Goal: Task Accomplishment & Management: Complete application form

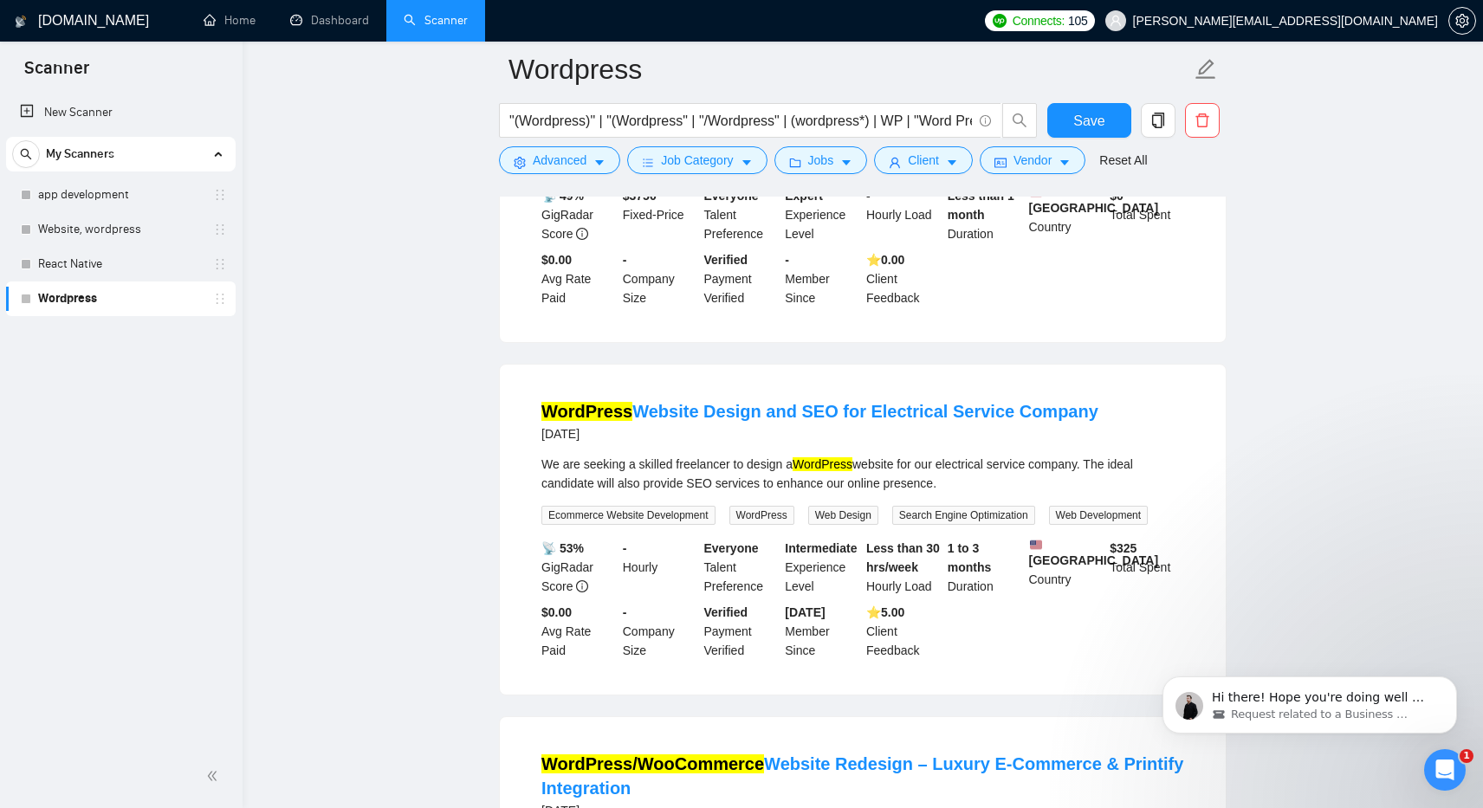
scroll to position [367, 0]
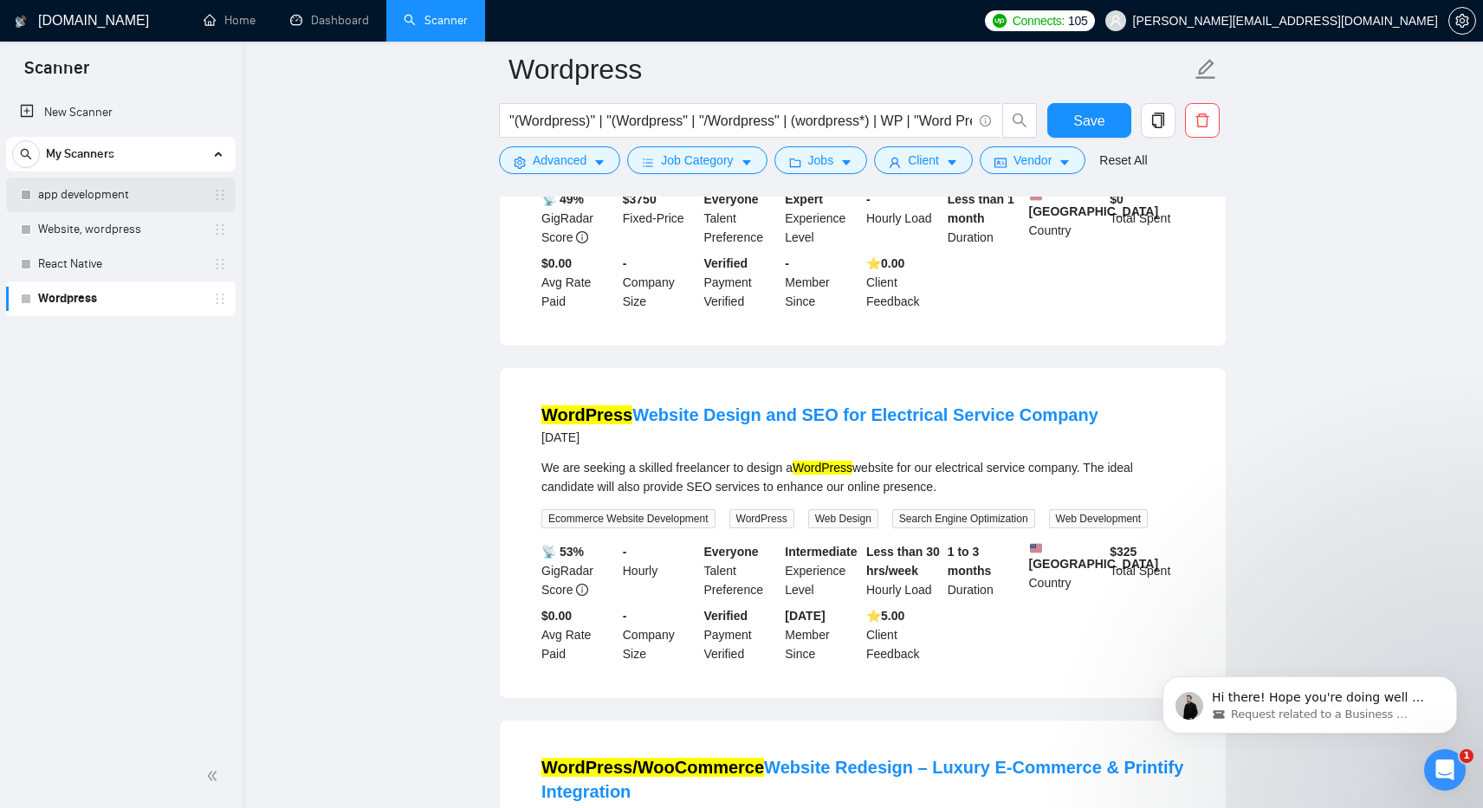
click at [101, 192] on link "app development" at bounding box center [120, 195] width 165 height 35
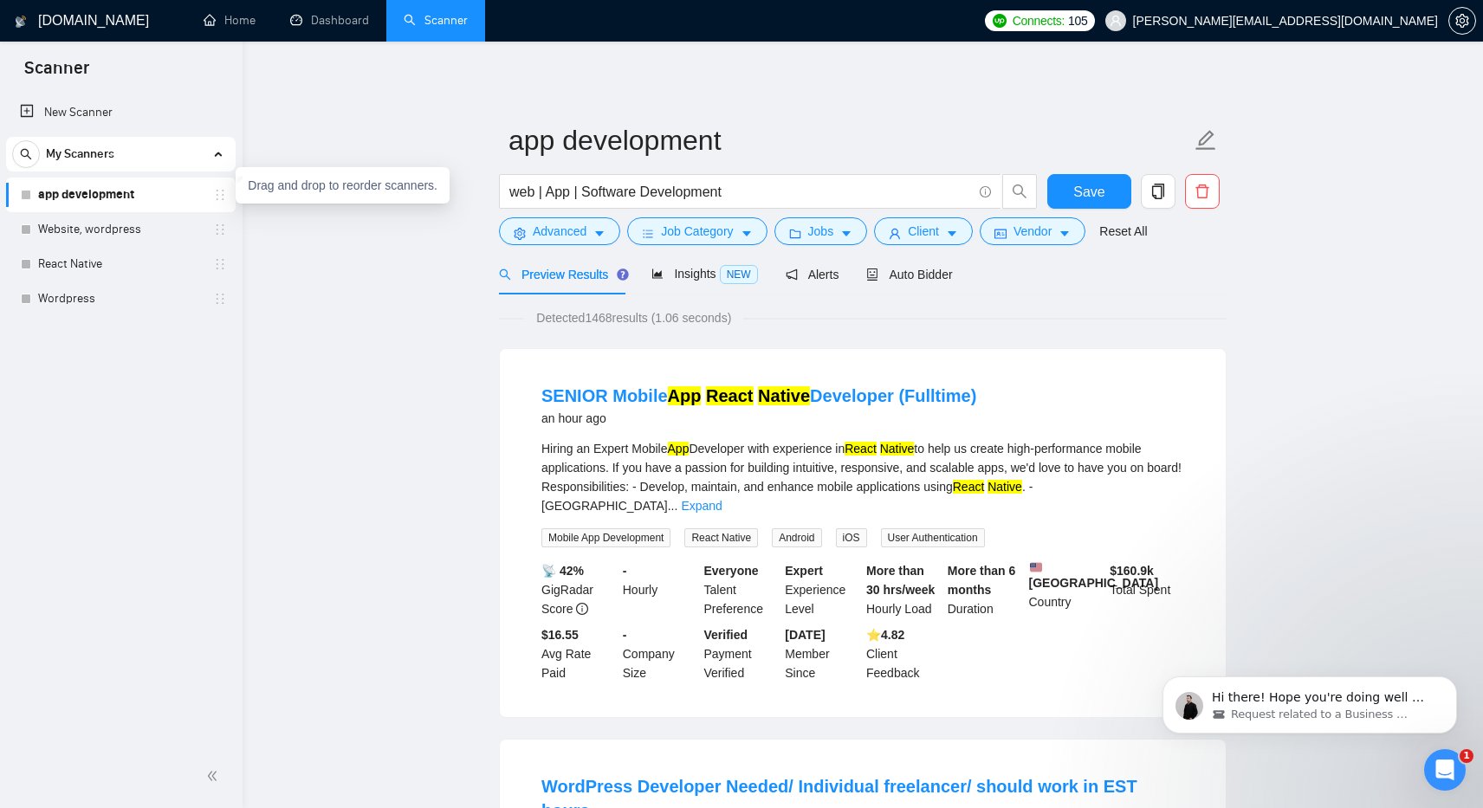
click at [223, 199] on icon "holder" at bounding box center [221, 195] width 8 height 10
click at [27, 231] on div at bounding box center [26, 229] width 10 height 10
click at [93, 195] on link "app development" at bounding box center [120, 195] width 165 height 35
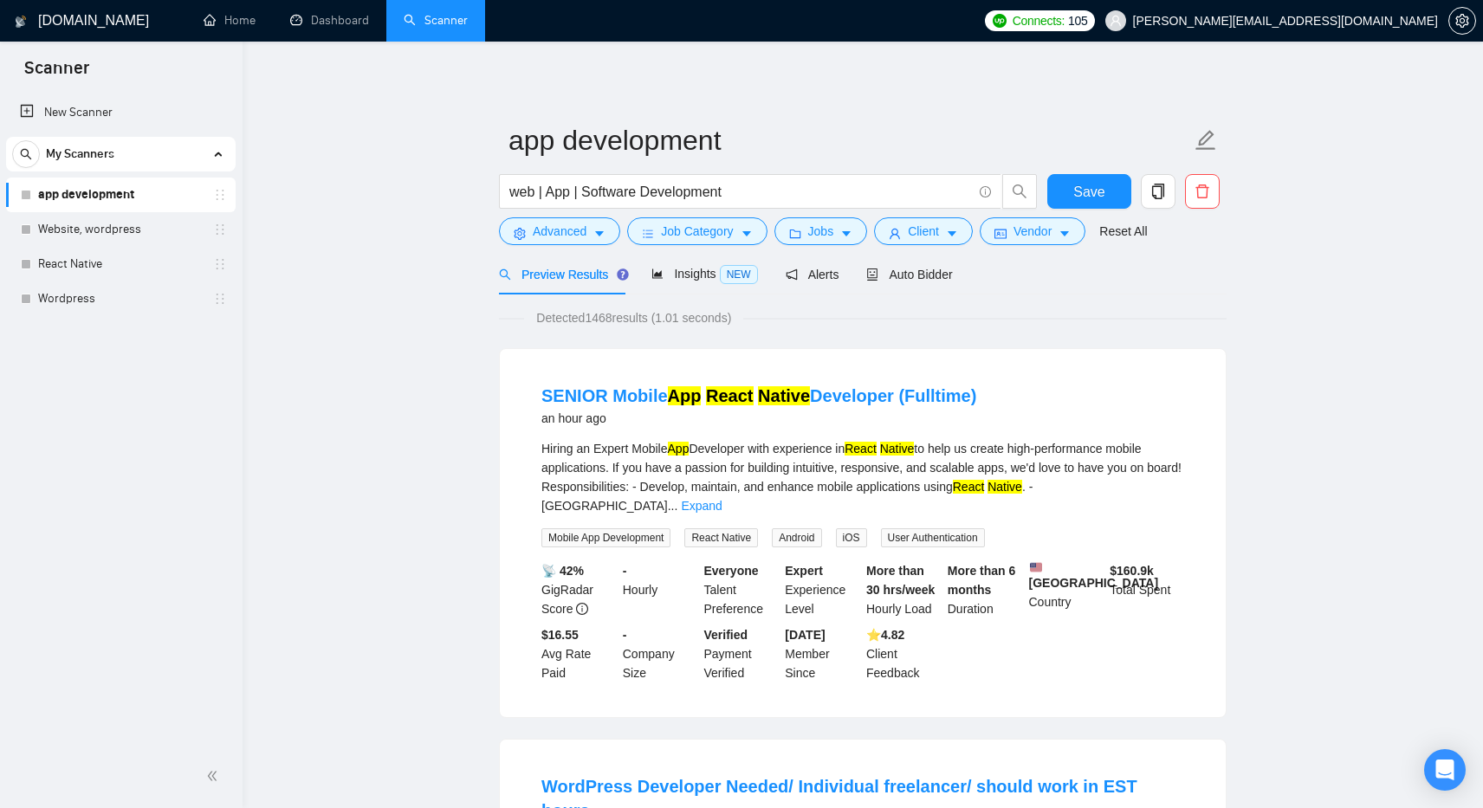
drag, startPoint x: 19, startPoint y: 264, endPoint x: 27, endPoint y: 130, distance: 134.5
click at [27, 130] on ul "New Scanner My Scanners app development Website, wordpress React Native Wordpre…" at bounding box center [121, 204] width 243 height 224
click at [29, 226] on body "Scanner New Scanner My Scanners app development Website, wordpress React Native…" at bounding box center [741, 404] width 1483 height 808
click at [170, 360] on div "New Scanner My Scanners app development Website, wordpress React Native Wordpre…" at bounding box center [121, 418] width 243 height 653
click at [76, 230] on link "Website, wordpress" at bounding box center [120, 229] width 165 height 35
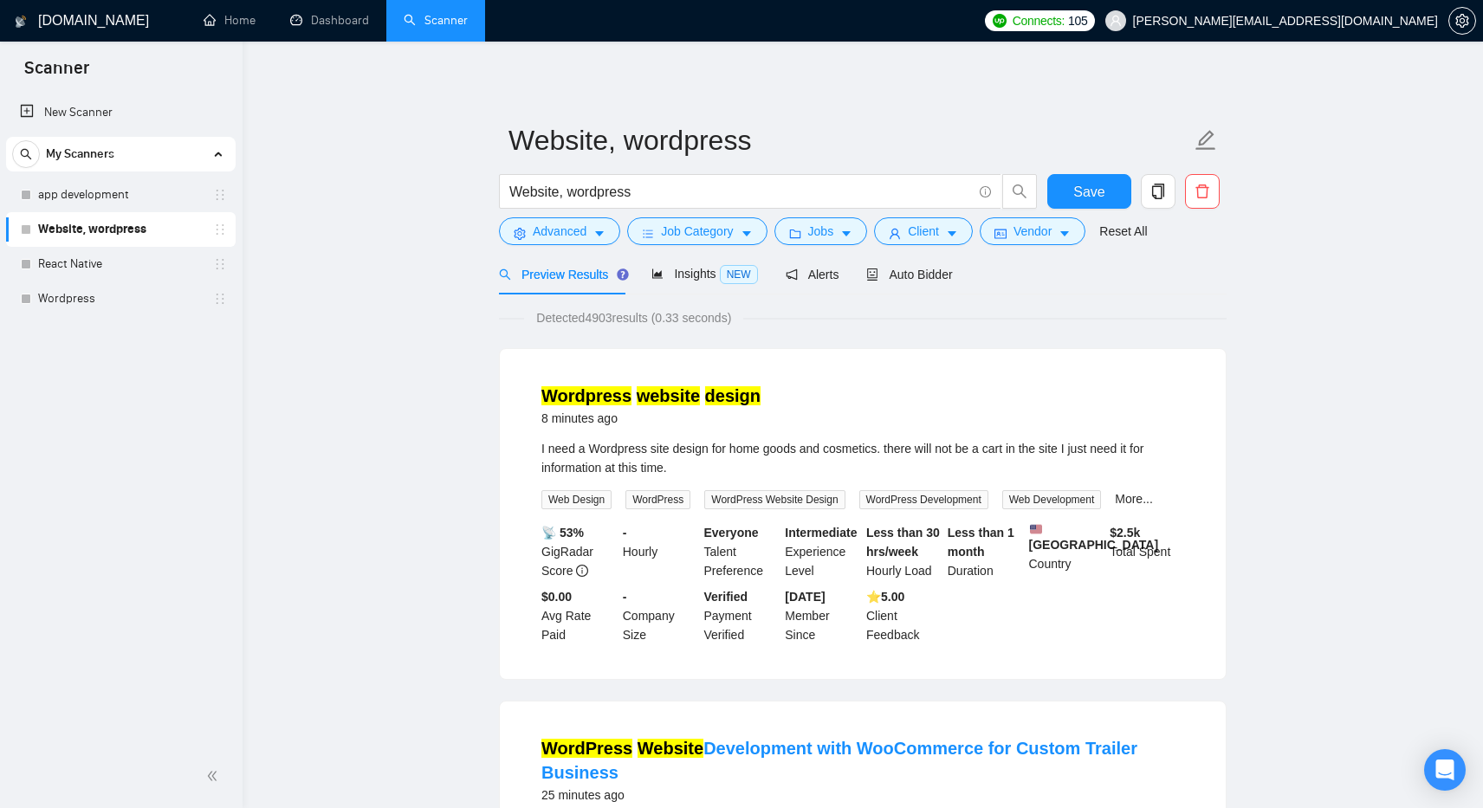
click at [219, 237] on div "Website, wordpress" at bounding box center [124, 229] width 206 height 35
click at [224, 236] on icon "holder" at bounding box center [220, 230] width 14 height 14
click at [184, 193] on link "app development" at bounding box center [120, 195] width 165 height 35
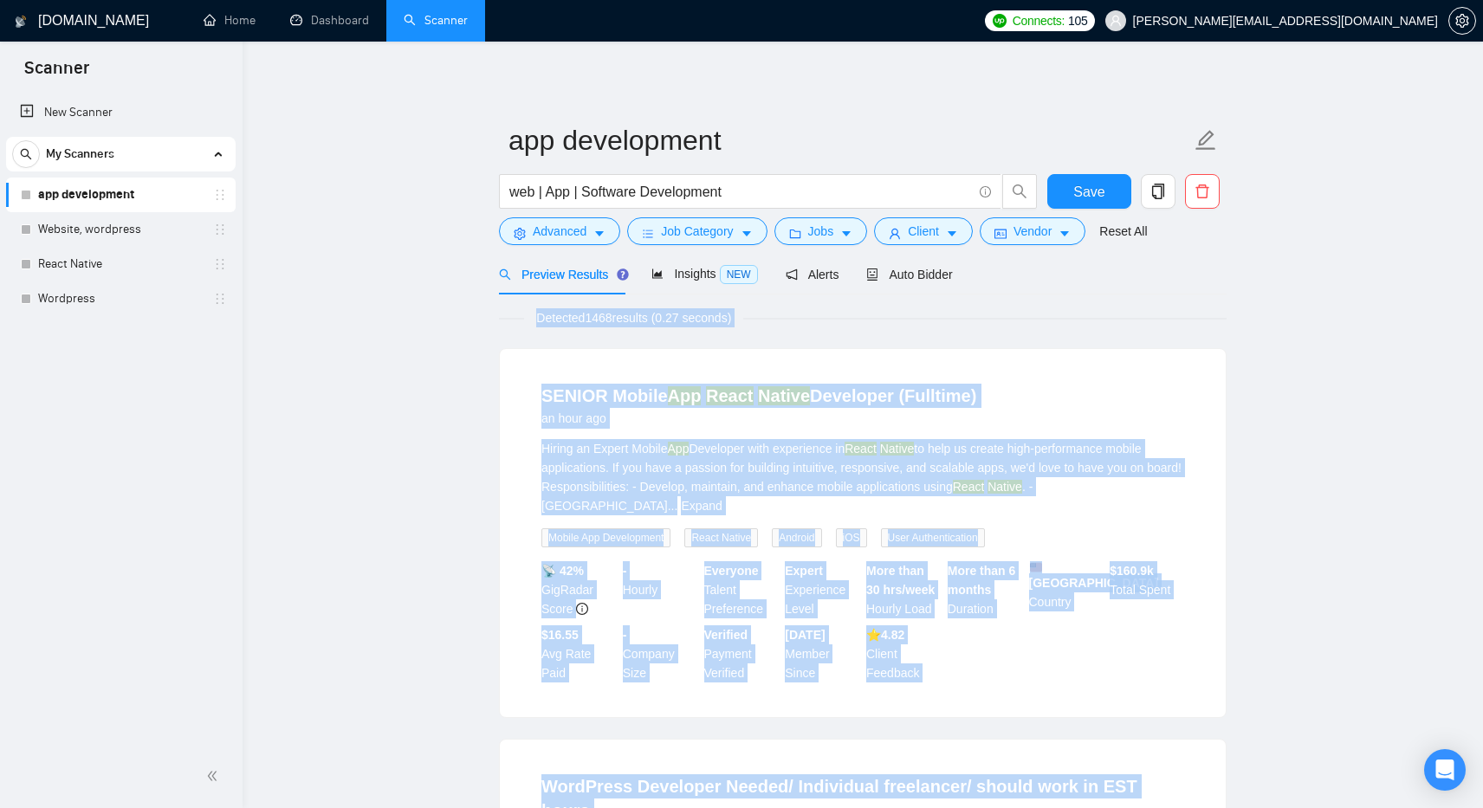
drag, startPoint x: 272, startPoint y: 206, endPoint x: 254, endPoint y: 302, distance: 97.9
click at [257, 308] on body "Scanner New Scanner My Scanners app development Website, wordpress React Native…" at bounding box center [741, 404] width 1483 height 808
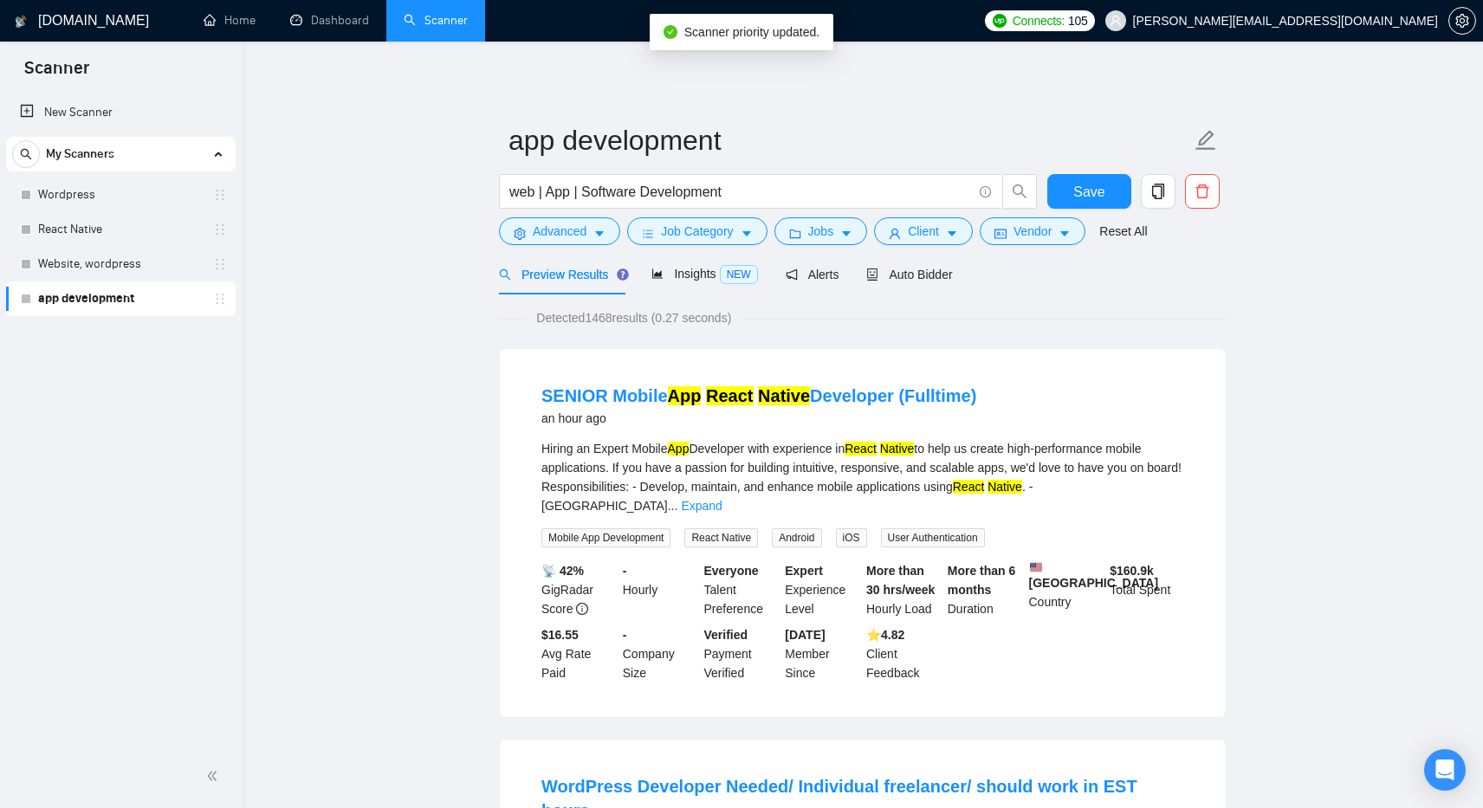
click at [918, 280] on span "Auto Bidder" at bounding box center [910, 275] width 86 height 14
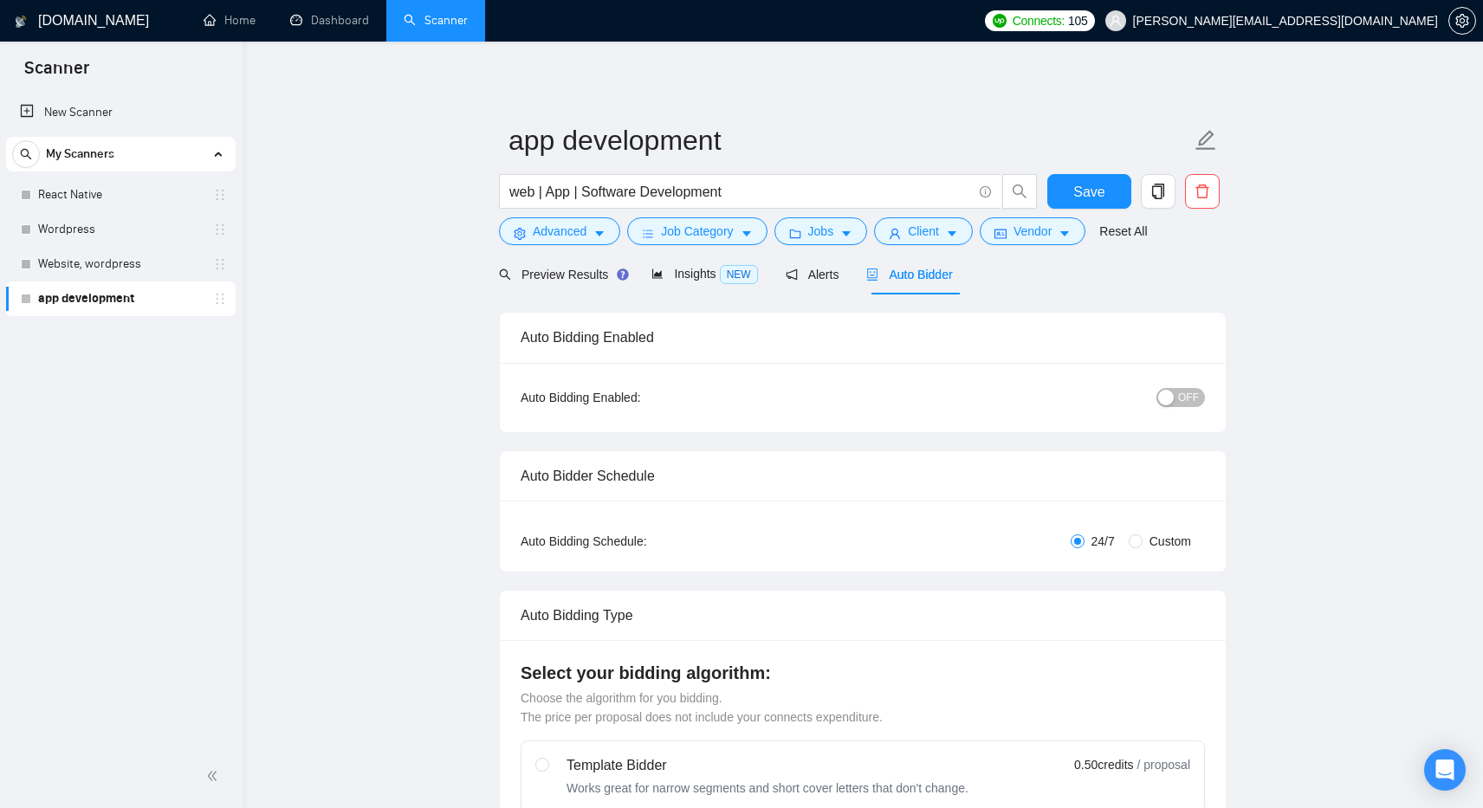
checkbox input "true"
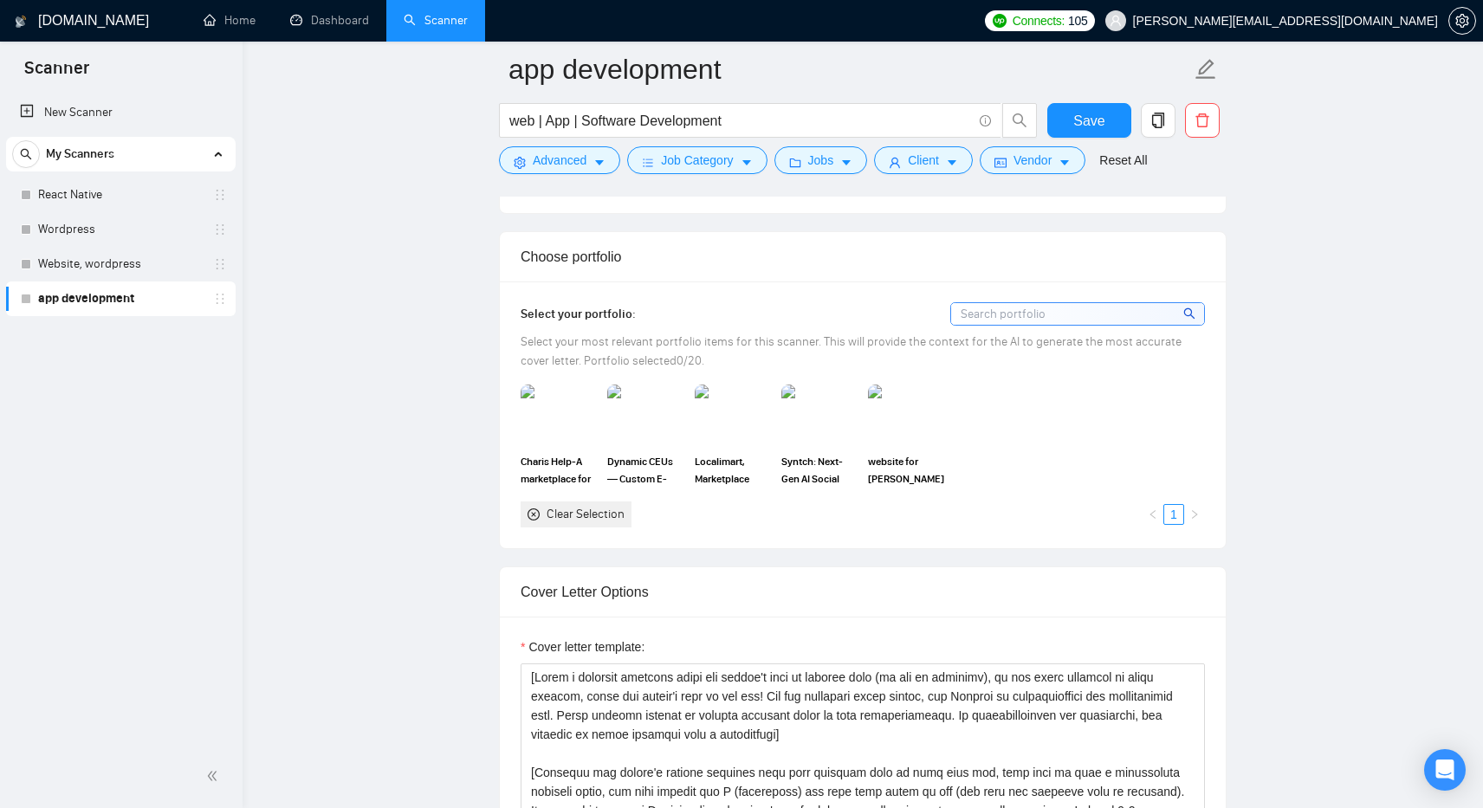
scroll to position [1491, 0]
click at [108, 198] on link "React Native" at bounding box center [120, 195] width 165 height 35
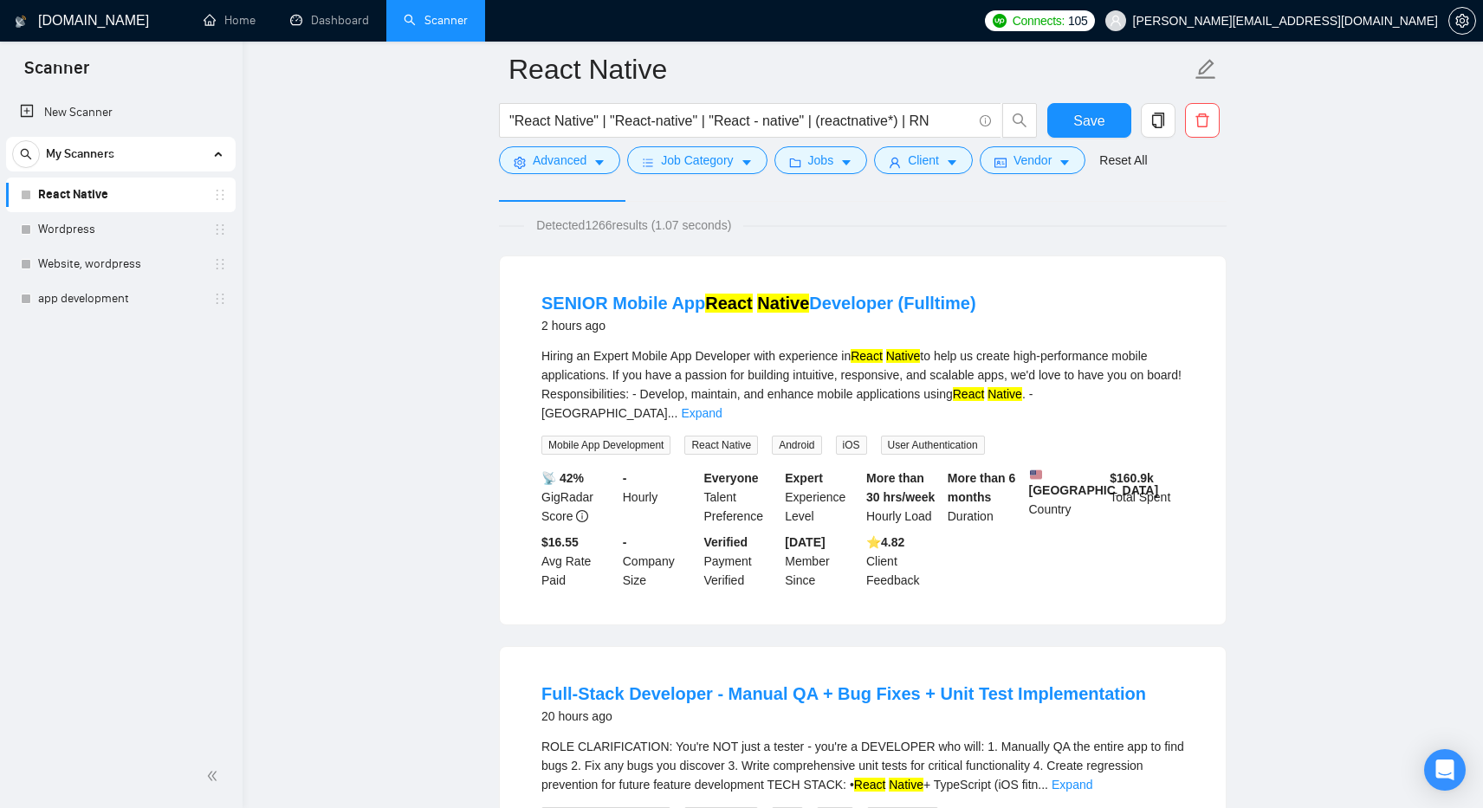
scroll to position [108, 0]
click at [722, 405] on link "Expand" at bounding box center [701, 412] width 41 height 14
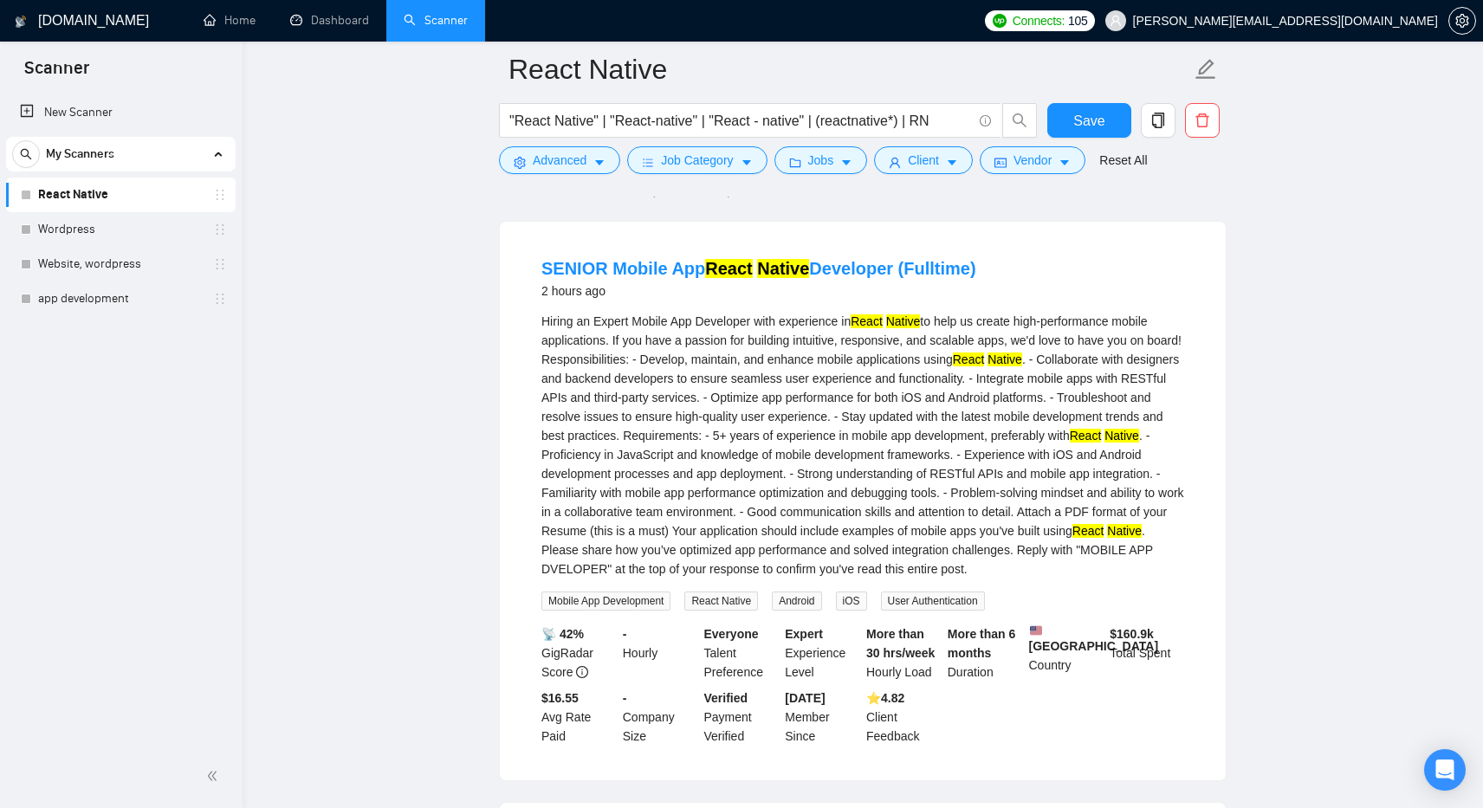
scroll to position [0, 0]
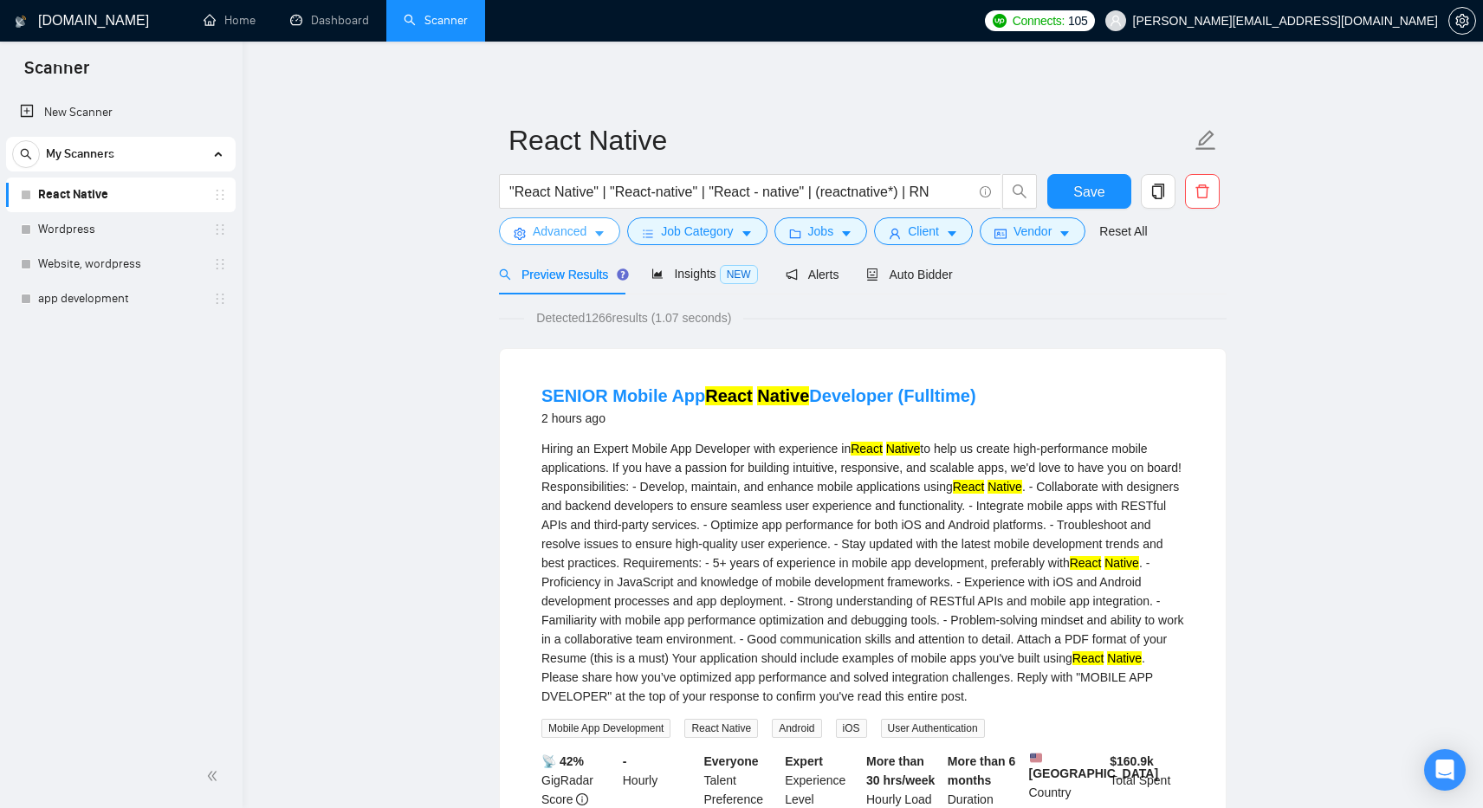
click at [591, 227] on button "Advanced" at bounding box center [559, 231] width 121 height 28
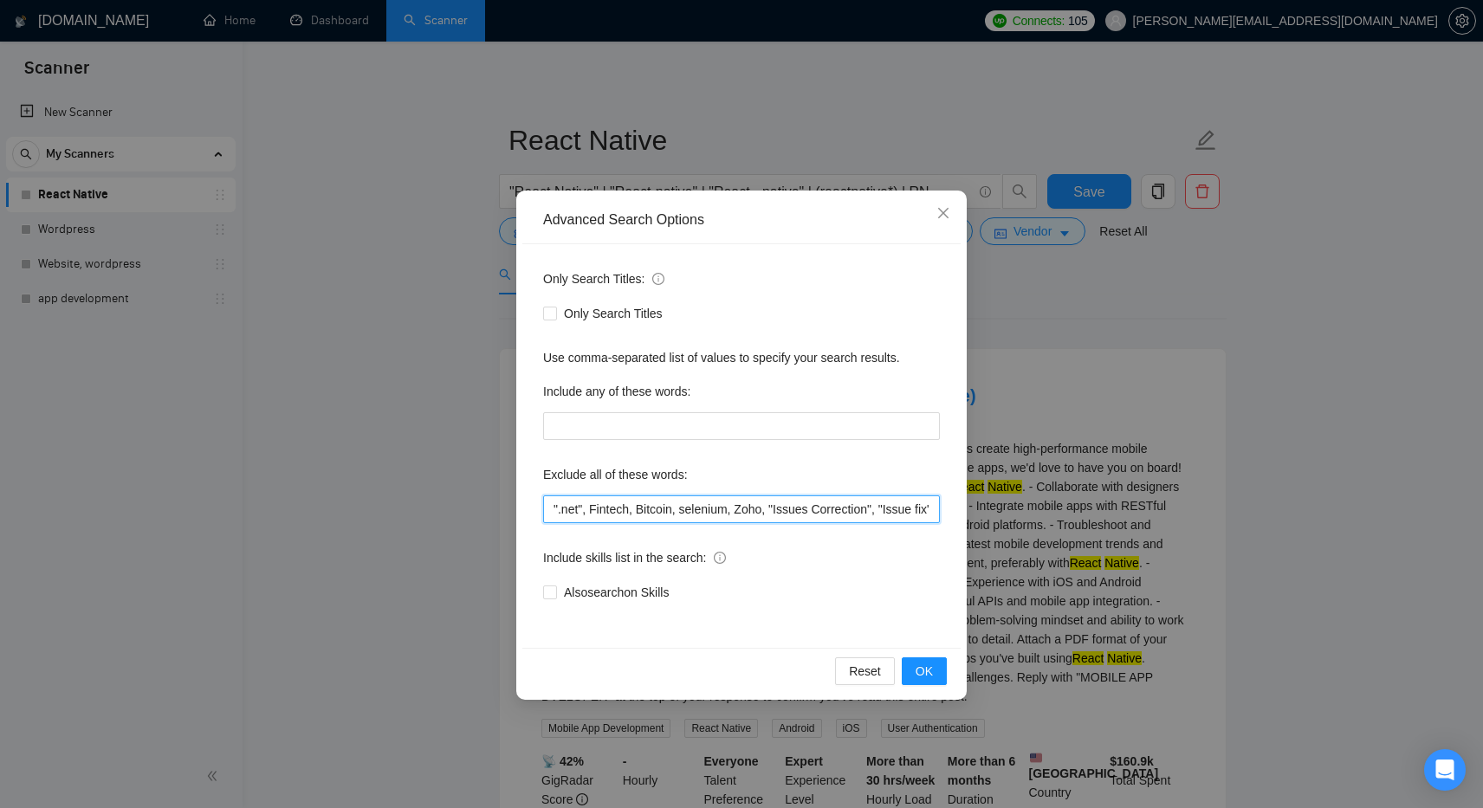
click at [931, 512] on input "".net", Fintech, Bitcoin, selenium, Zoho, "Issues Correction", "Issue fix", (Cr…" at bounding box center [741, 510] width 397 height 28
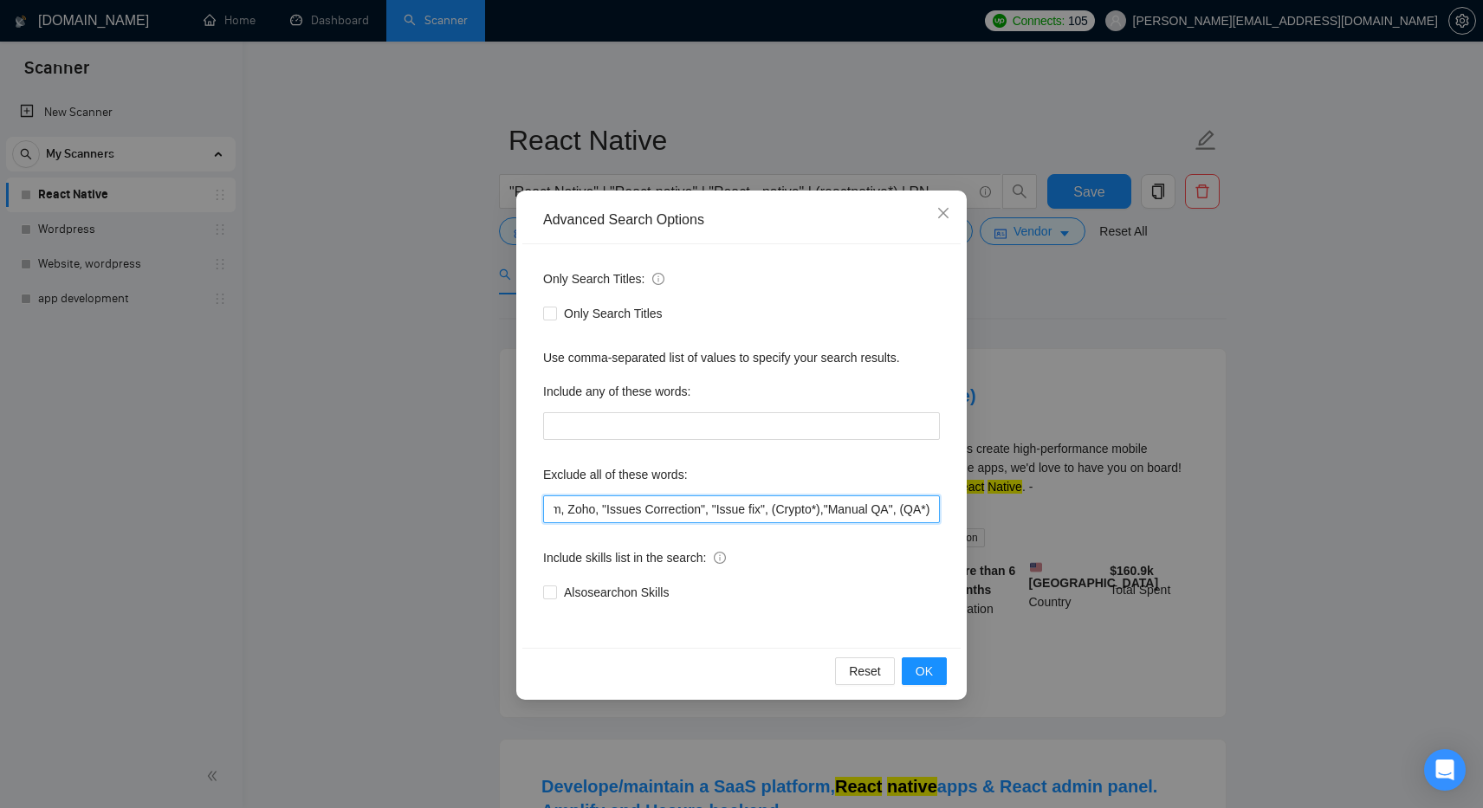
scroll to position [0, 186]
type input "".net", Fintech, Bitcoin, selenium, Zoho, "Issues Correction", "Issue fix", (Cr…"
click at [553, 314] on input "Only Search Titles" at bounding box center [549, 313] width 12 height 12
checkbox input "true"
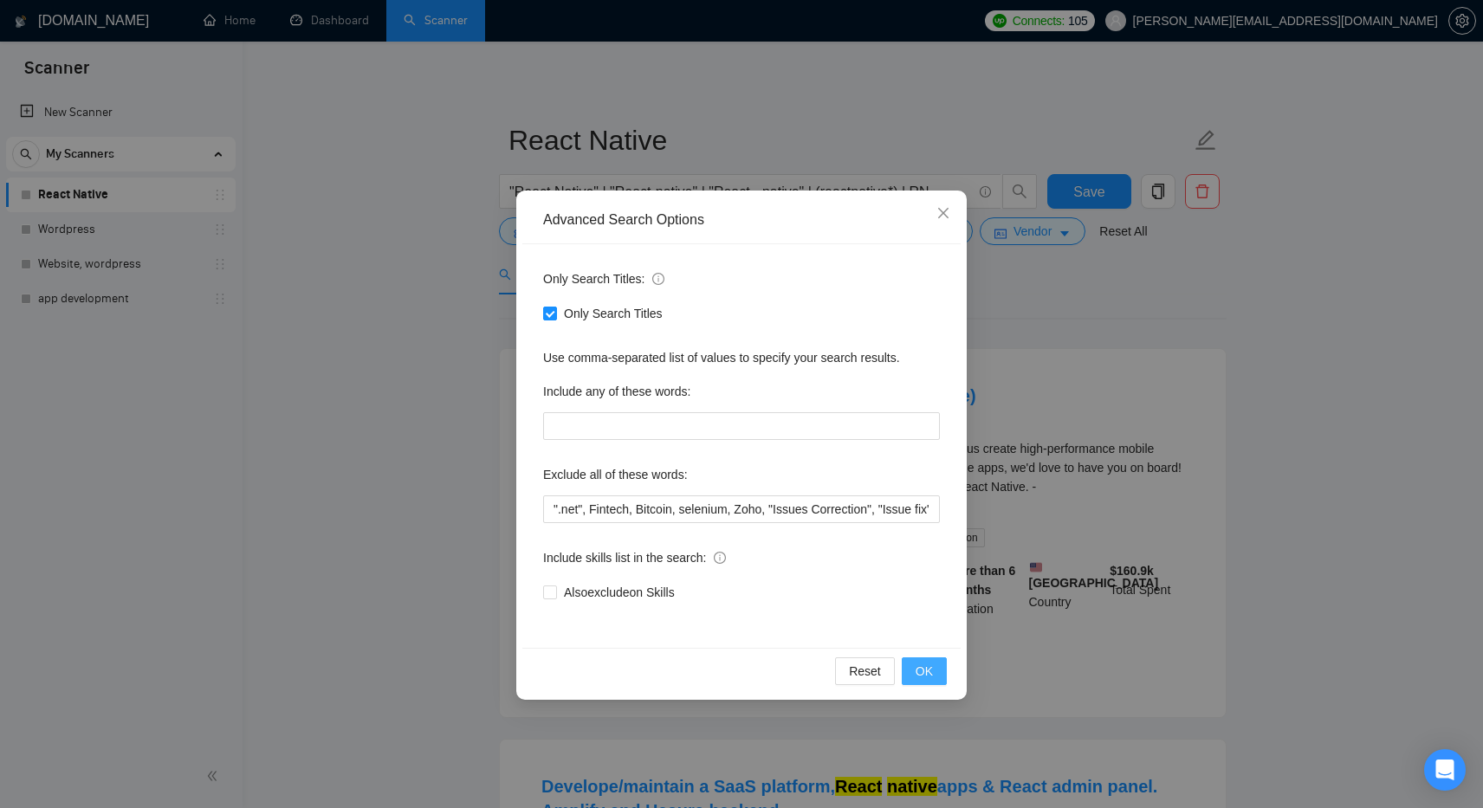
click at [932, 677] on span "OK" at bounding box center [924, 671] width 17 height 19
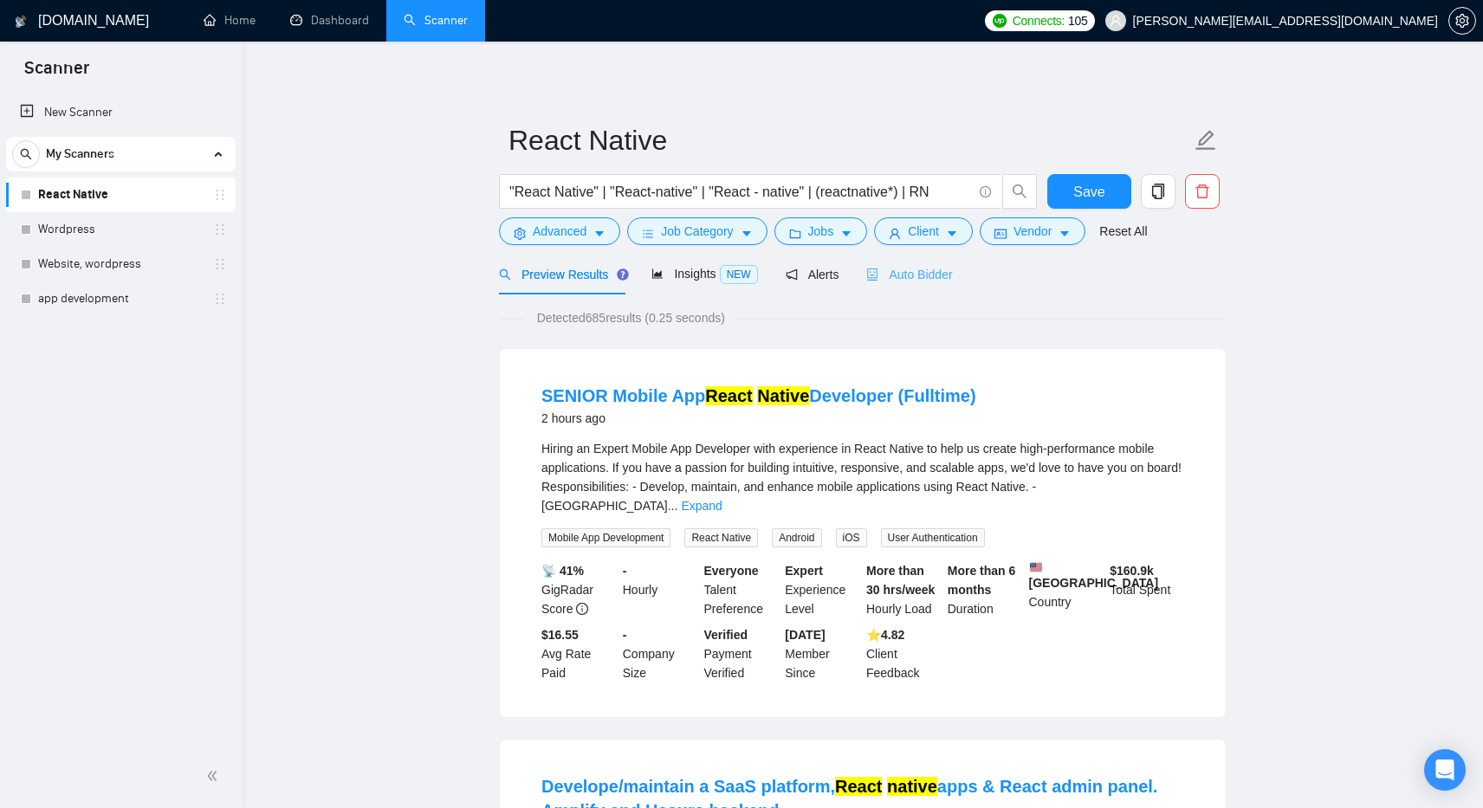
click at [896, 286] on div "Auto Bidder" at bounding box center [910, 274] width 86 height 41
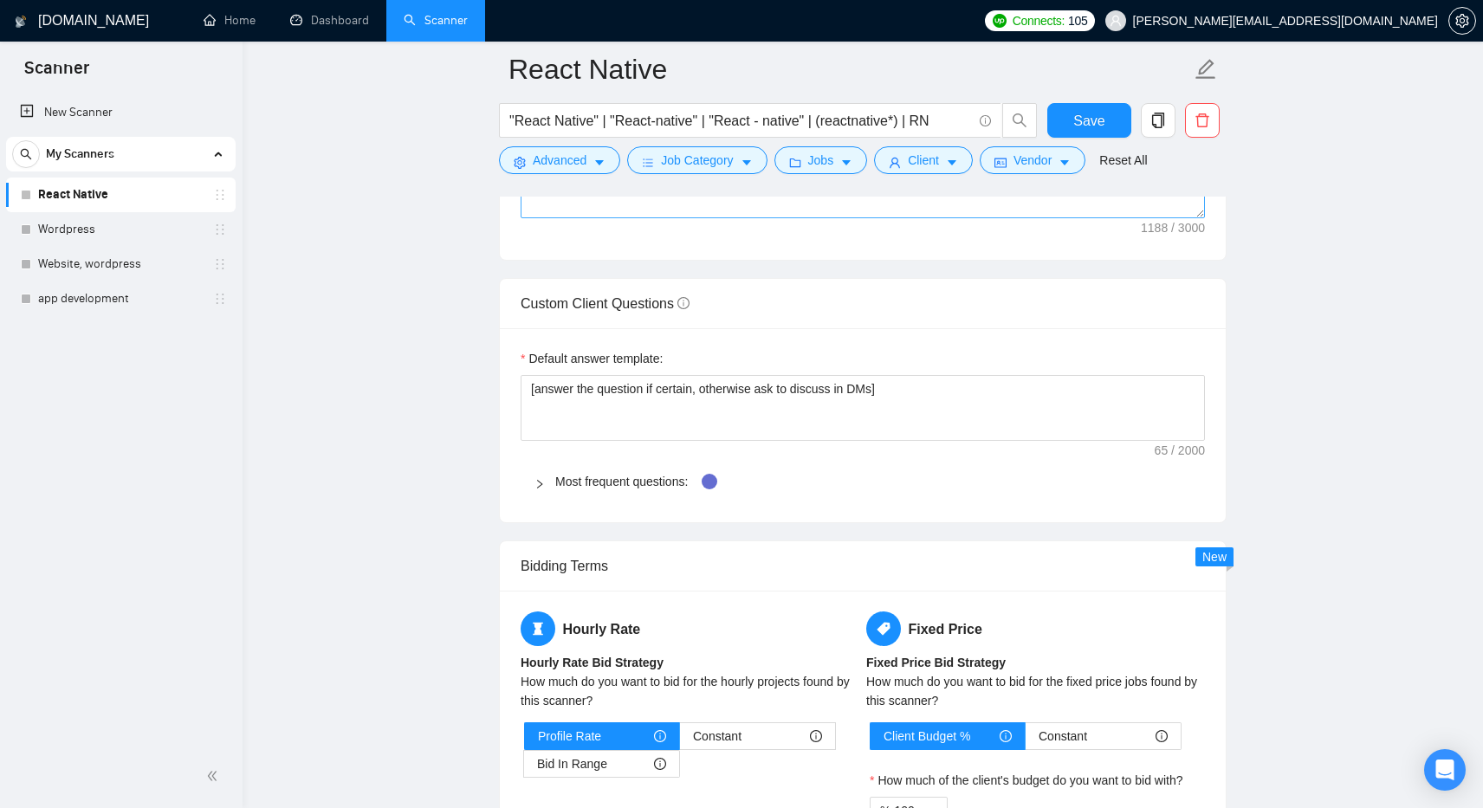
scroll to position [2327, 0]
click at [552, 487] on div at bounding box center [545, 480] width 21 height 19
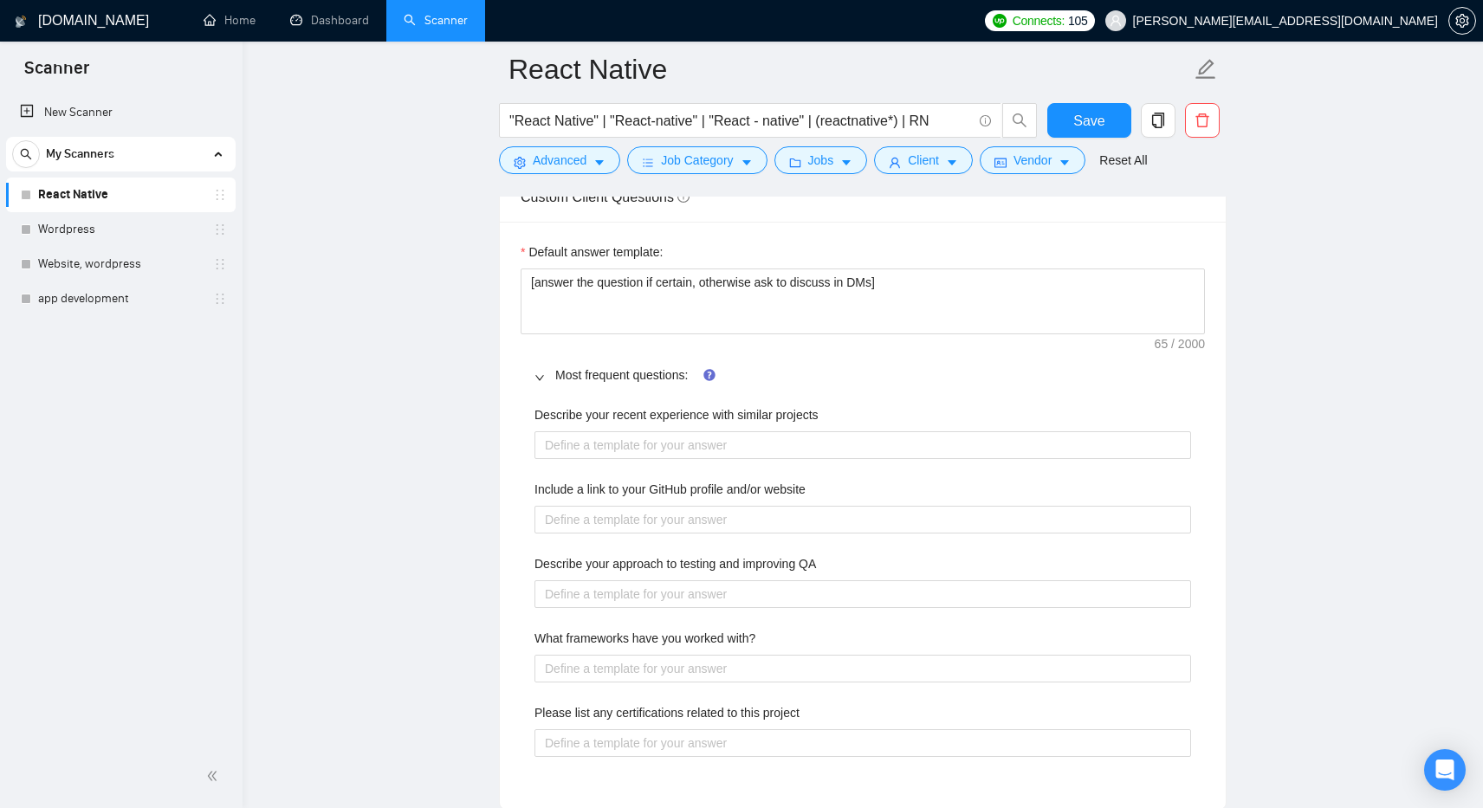
scroll to position [2433, 0]
click at [715, 447] on projects "Describe your recent experience with similar projects" at bounding box center [863, 444] width 657 height 28
click at [668, 524] on website "Include a link to your GitHub profile and/or website" at bounding box center [863, 518] width 657 height 28
paste website "[URL][DOMAIN_NAME]"
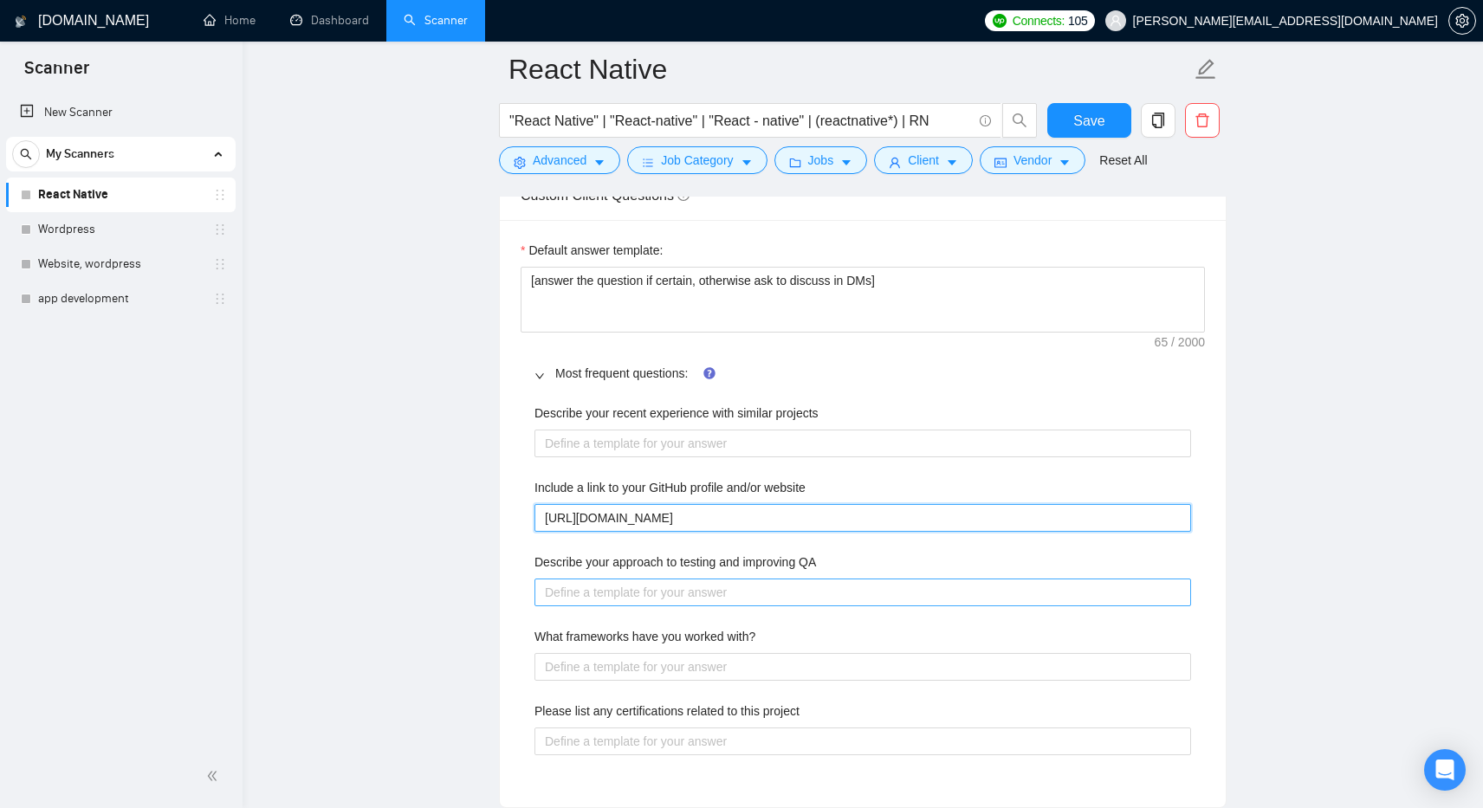
type website "[URL][DOMAIN_NAME]"
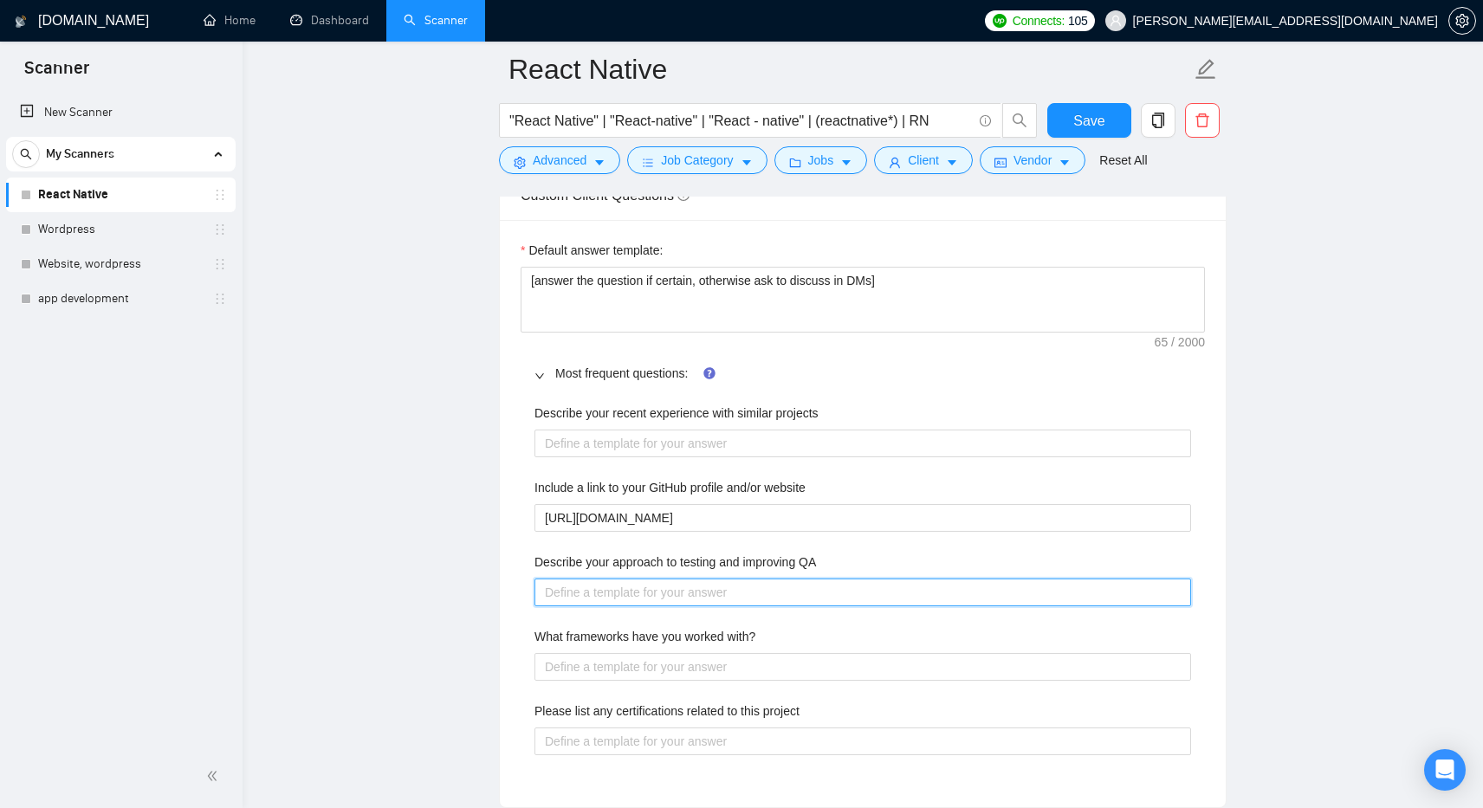
click at [567, 592] on QA "Describe your approach to testing and improving QA" at bounding box center [863, 593] width 657 height 28
drag, startPoint x: 835, startPoint y: 557, endPoint x: 532, endPoint y: 564, distance: 303.4
click at [532, 564] on div "Describe your recent experience with similar projects Include a link to your Gi…" at bounding box center [863, 589] width 685 height 393
copy label "Describe your approach to testing and improving QA"
click at [640, 588] on QA "Describe your approach to testing and improving QA" at bounding box center [863, 593] width 657 height 28
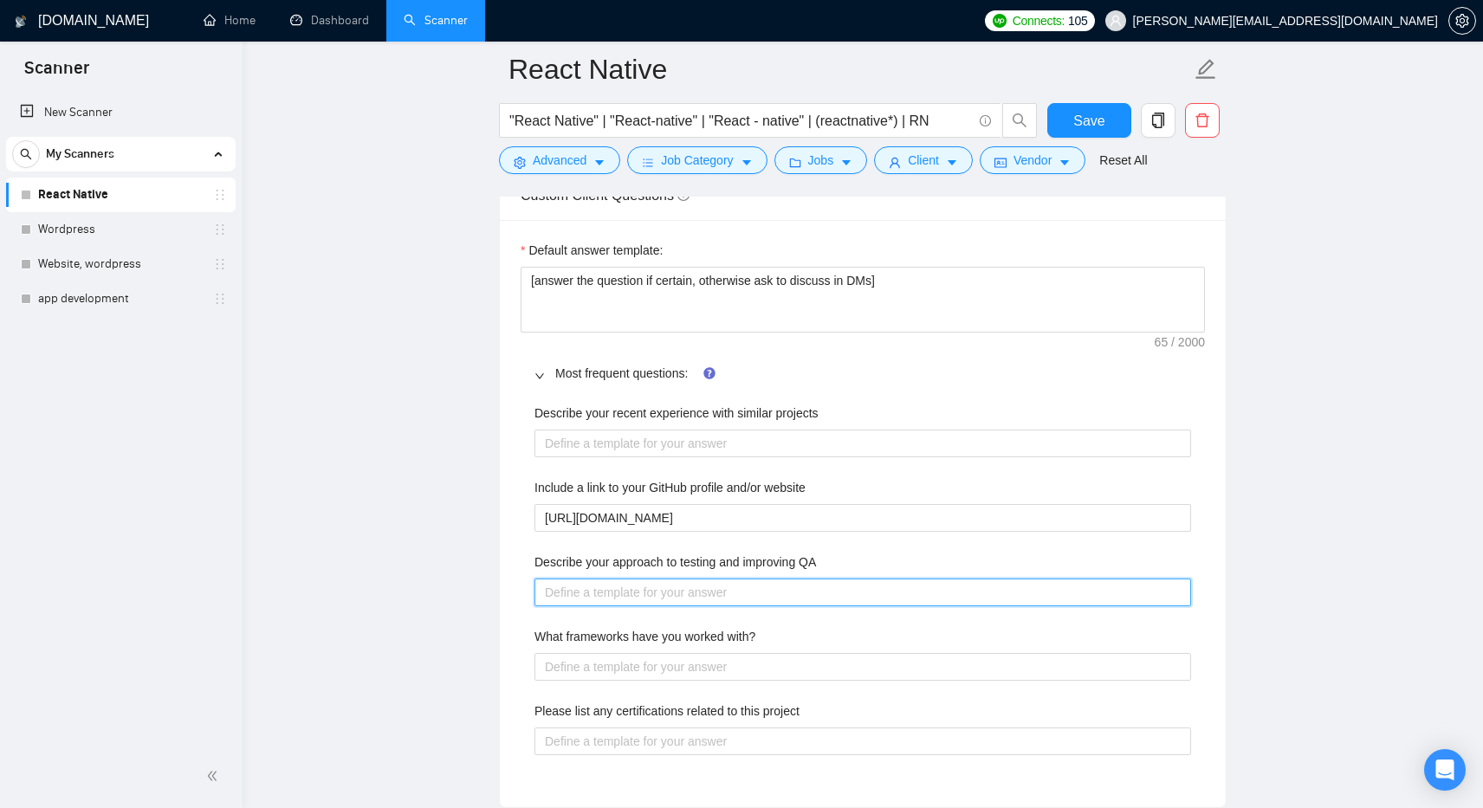
paste QA "For React Native projects, I follow a mix of automated and manual testing to en…"
type QA "For React Native projects, I follow a mix of automated and manual testing to en…"
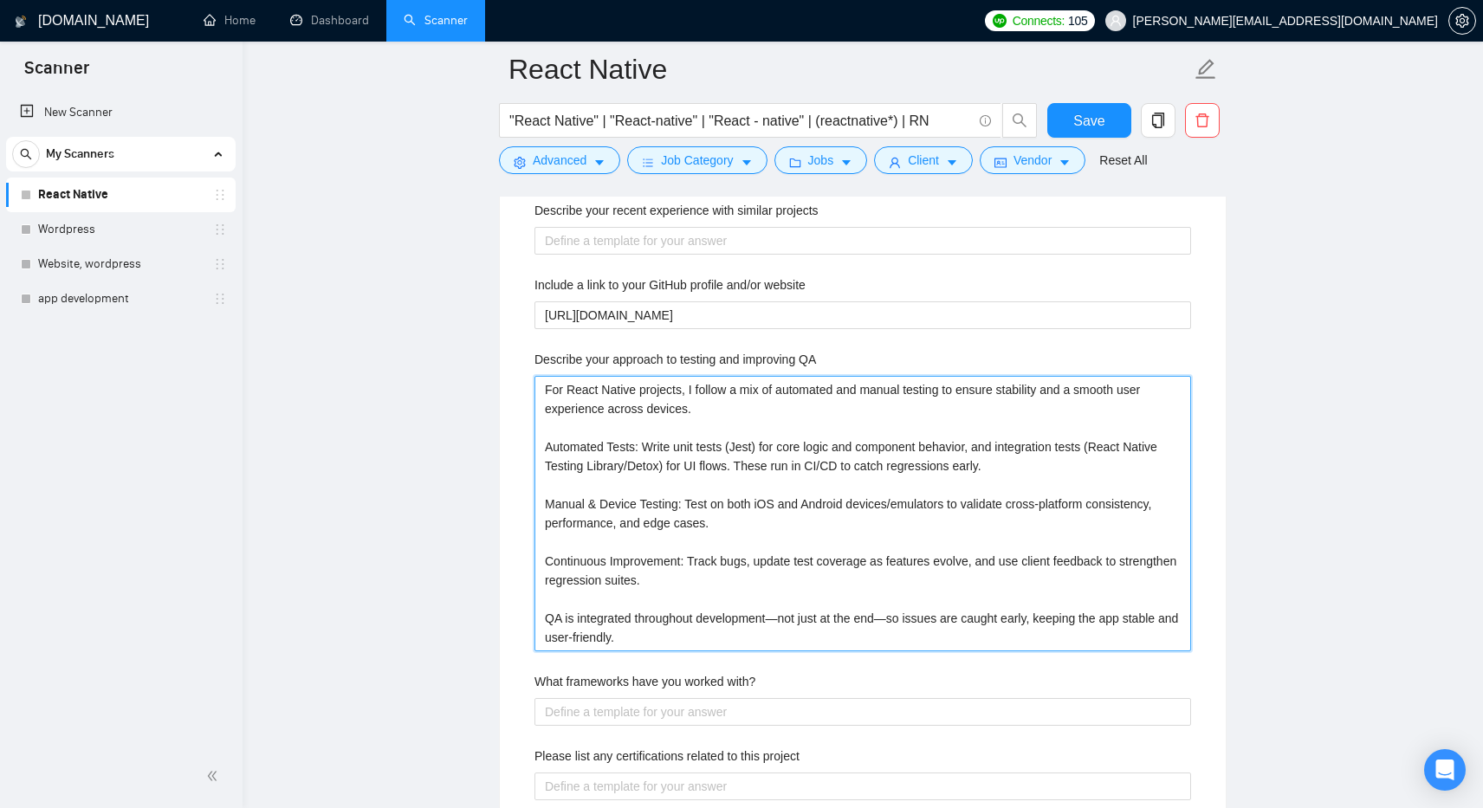
scroll to position [2637, 0]
click at [547, 448] on QA "For React Native projects, I follow a mix of automated and manual testing to en…" at bounding box center [863, 513] width 657 height 276
type QA "For React Native projects, I follow a mix of automated and manual testing to en…"
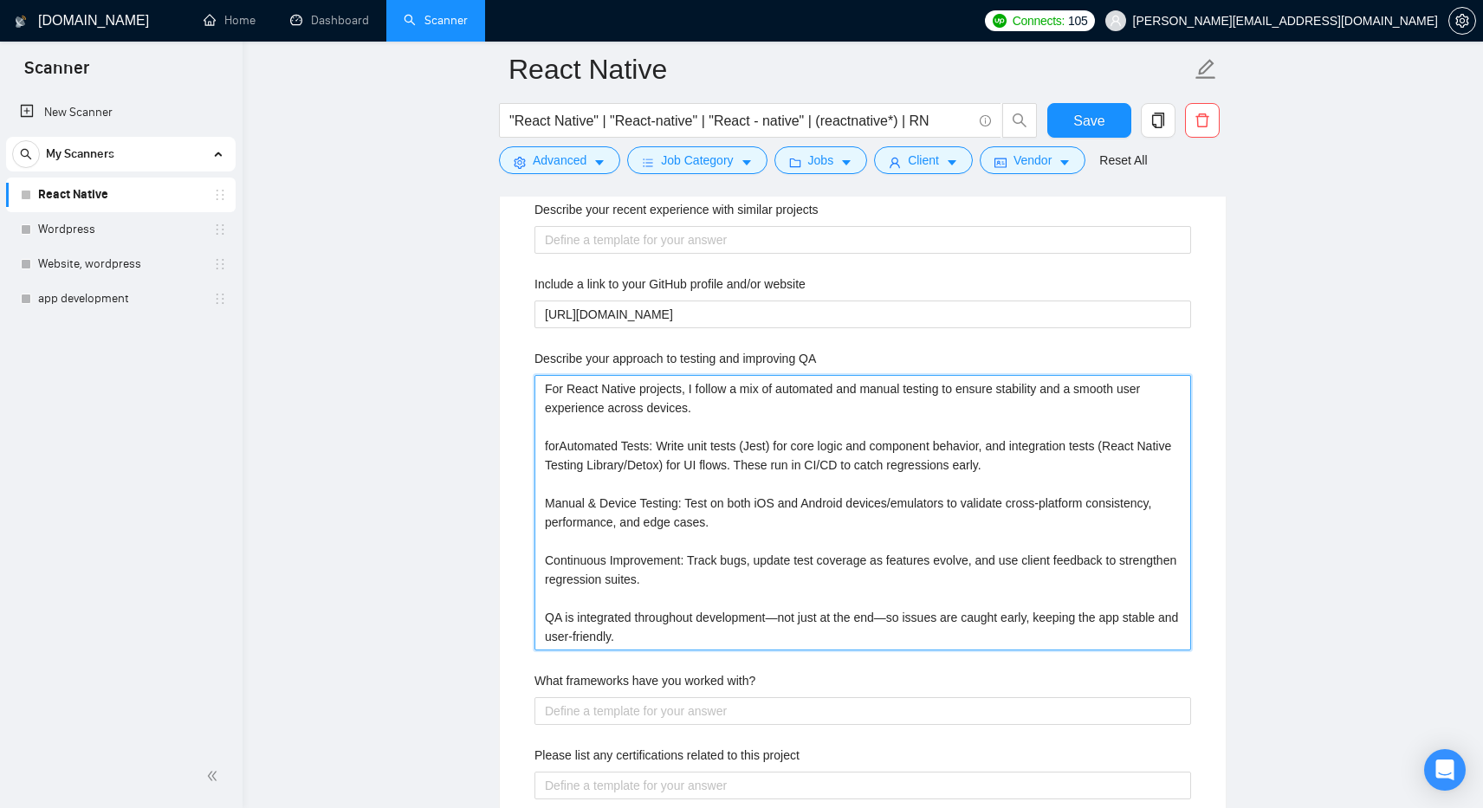
type QA "For React Native projects, I follow a mix of automated and manual testing to en…"
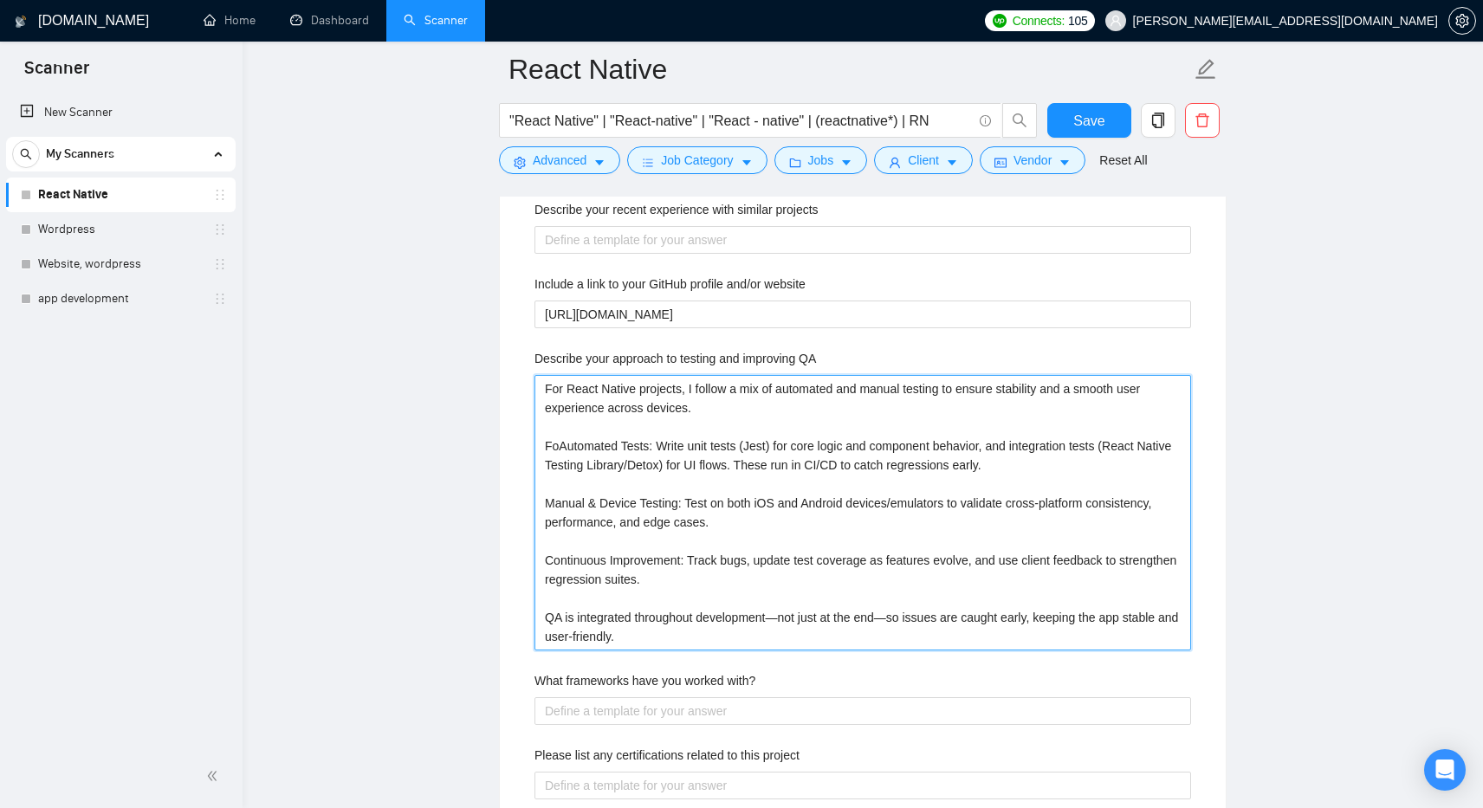
type QA "For React Native projects, I follow a mix of automated and manual testing to en…"
click at [566, 445] on QA "For React Native projects, I follow a mix of automated and manual testing to en…" at bounding box center [863, 513] width 657 height 276
type QA "For React Native projects, I follow a mix of automated and manual testing to en…"
click at [630, 442] on QA "For React Native projects, I follow a mix of automated and manual testing to en…" at bounding box center [863, 513] width 657 height 276
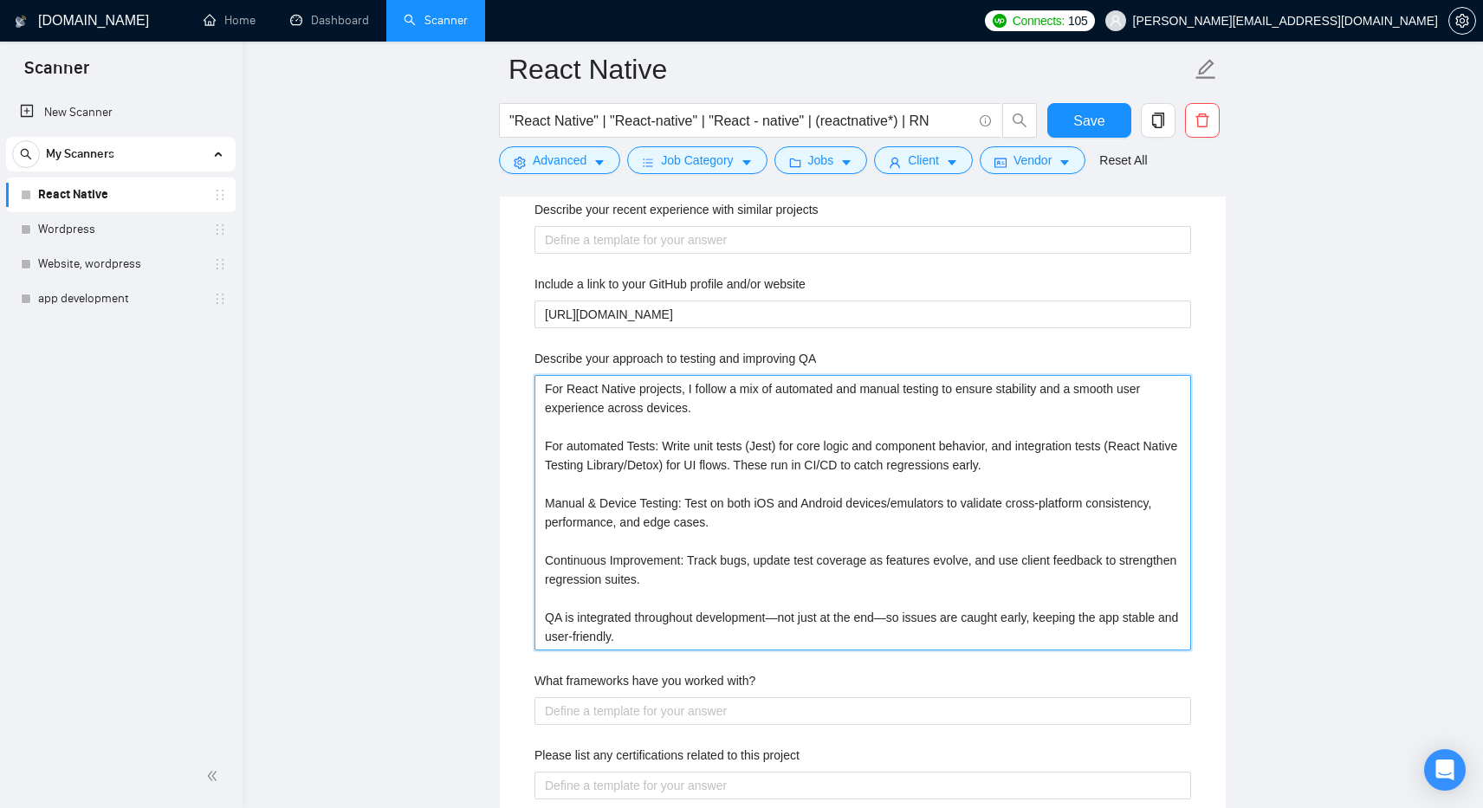
type QA "For React Native projects, I follow a mix of automated and manual testing to en…"
click at [662, 446] on QA "For React Native projects, I follow a mix of automated and manual testing to en…" at bounding box center [863, 513] width 657 height 276
type QA "For React Native projects, I follow a mix of automated and manual testing to en…"
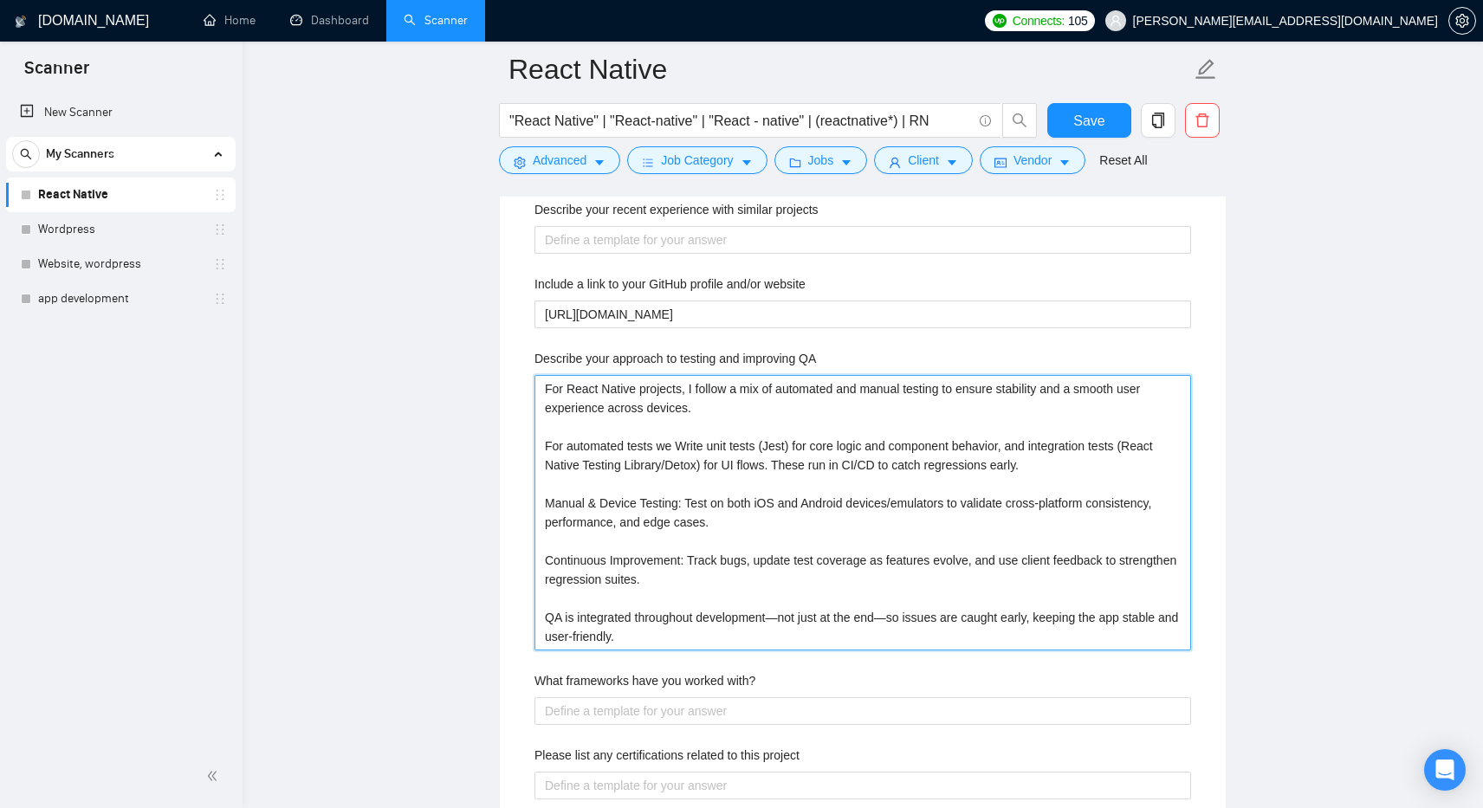
type QA "For React Native projects, I follow a mix of automated and manual testing to en…"
click at [668, 444] on QA "For React Native projects, I follow a mix of automated and manual testing to en…" at bounding box center [863, 513] width 657 height 276
type QA "For React Native projects, I follow a mix of automated and manual testing to en…"
click at [548, 503] on QA "For React Native projects, I follow a mix of automated and manual testing to en…" at bounding box center [863, 513] width 657 height 276
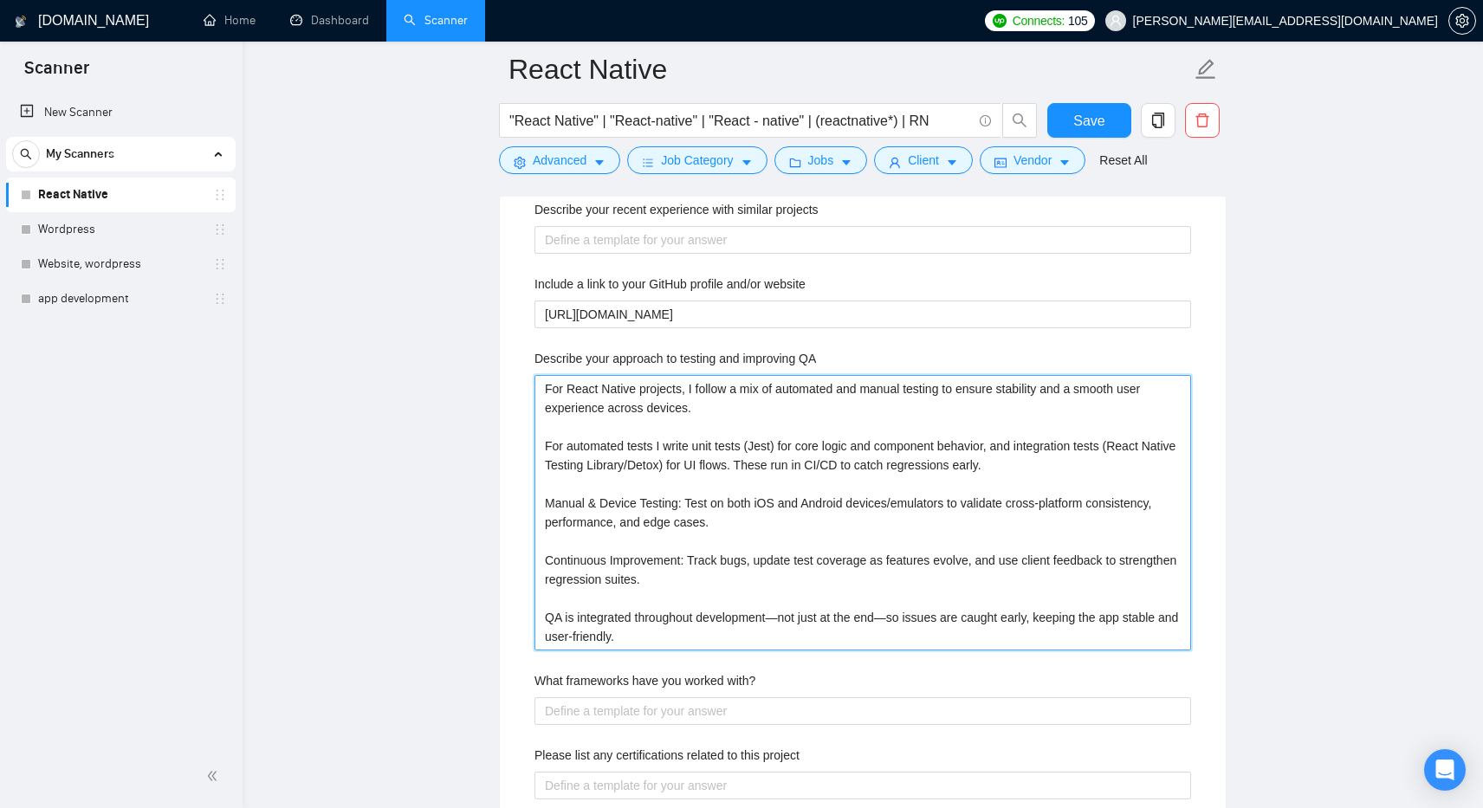
click at [542, 450] on QA "For React Native projects, I follow a mix of automated and manual testing to en…" at bounding box center [863, 513] width 657 height 276
type QA "For React Native projects, I follow a mix of automated and manual testing to en…"
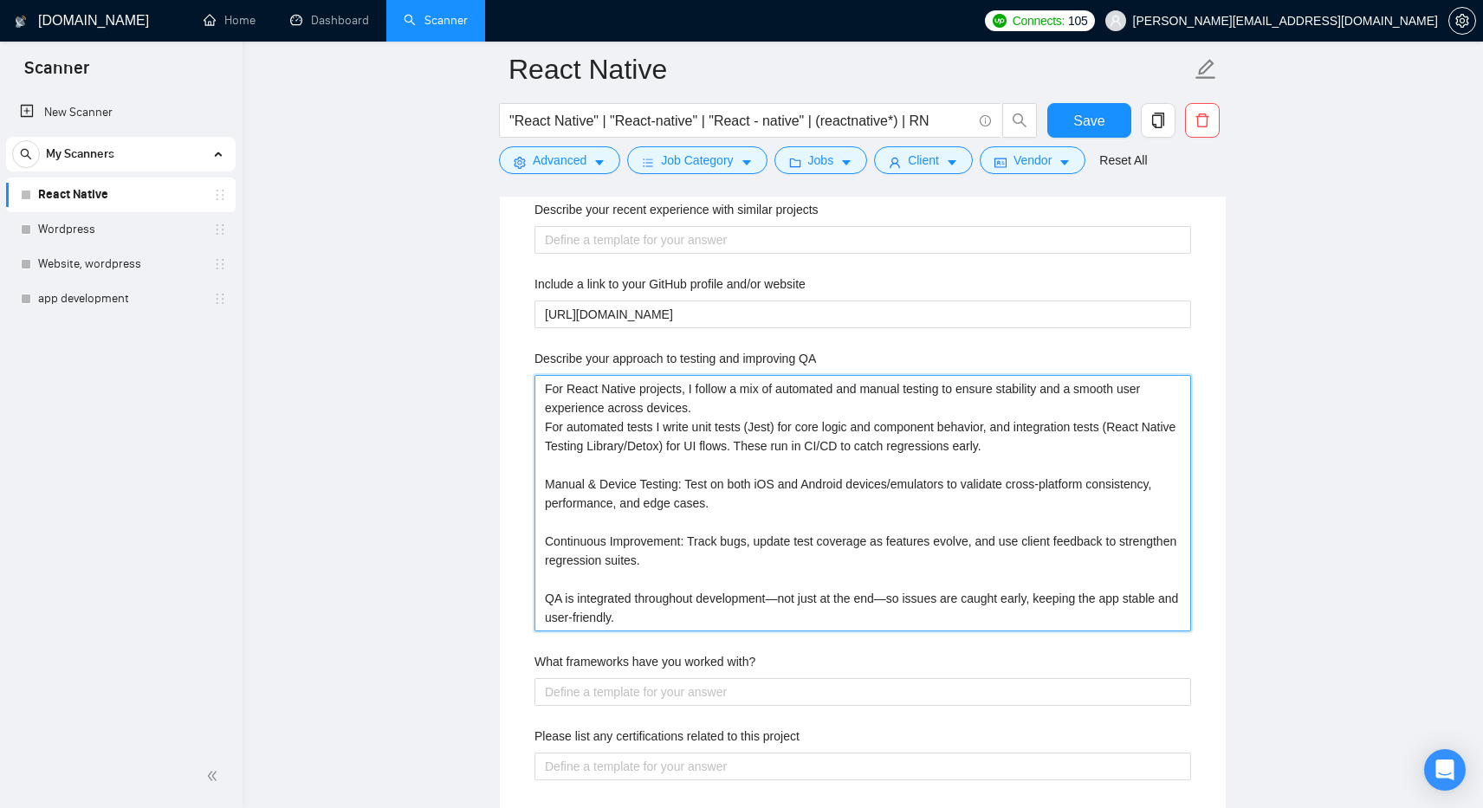
type QA "For React Native projects, I follow a mix of automated and manual testing to en…"
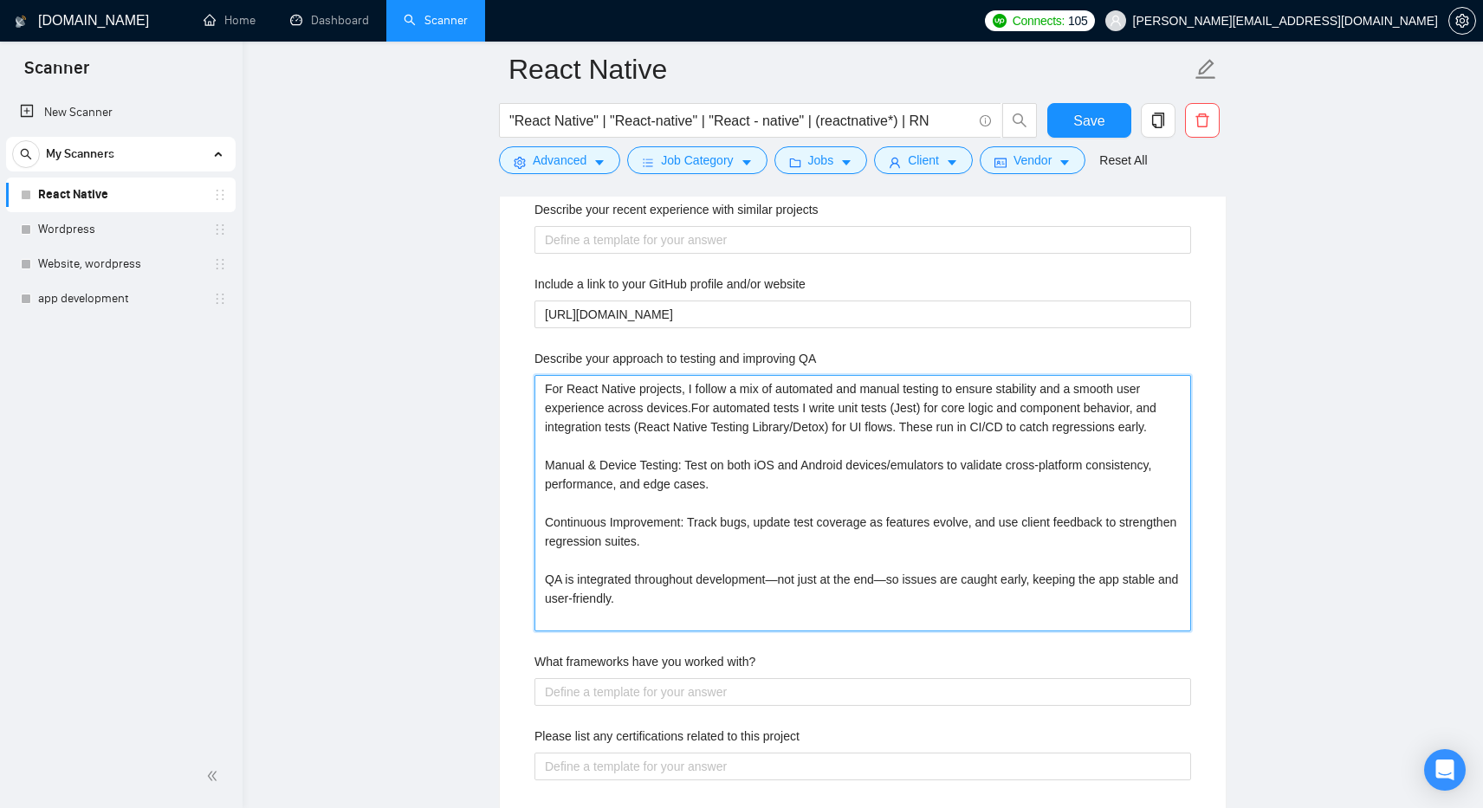
type QA "For React Native projects, I follow a mix of automated and manual testing to en…"
click at [544, 479] on QA "For React Native projects, I follow a mix of automated and manual testing to en…" at bounding box center [863, 503] width 657 height 256
click at [595, 449] on QA "For React Native projects, I follow a mix of automated and manual testing to en…" at bounding box center [863, 503] width 657 height 256
type QA "For React Native projects, I follow a mix of automated and manual testing to en…"
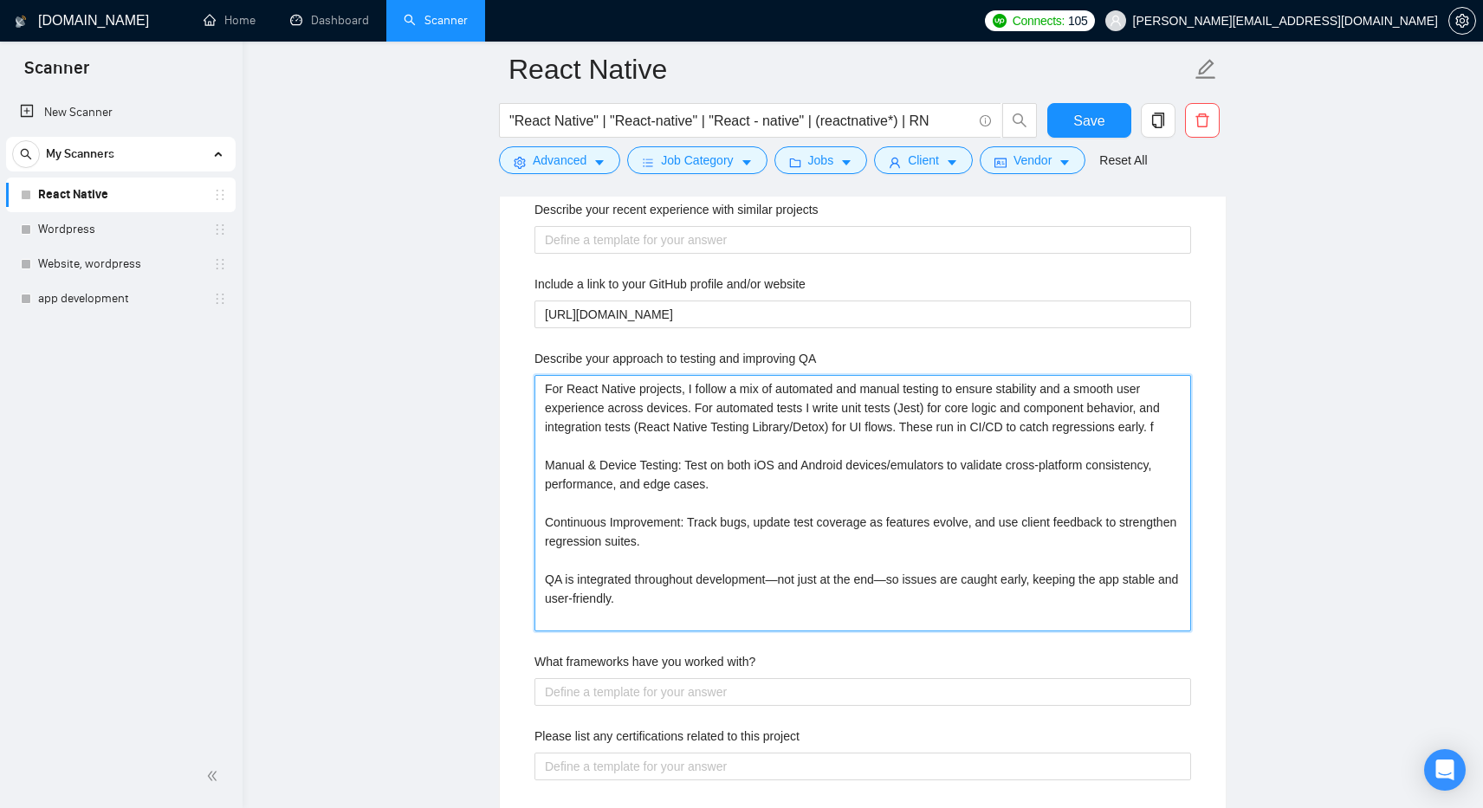
type QA "For React Native projects, I follow a mix of automated and manual testing to en…"
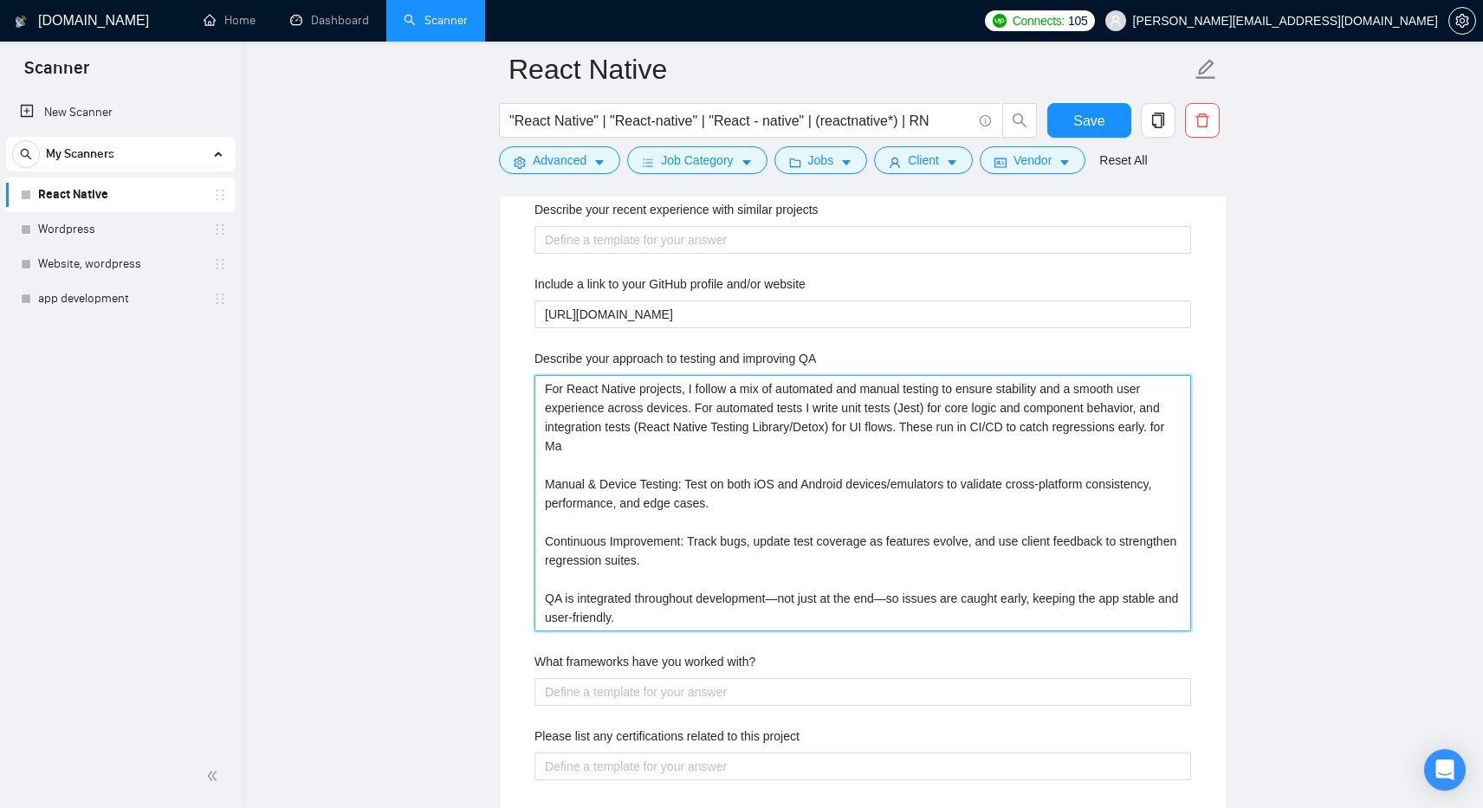
type QA "For React Native projects, I follow a mix of automated and manual testing to en…"
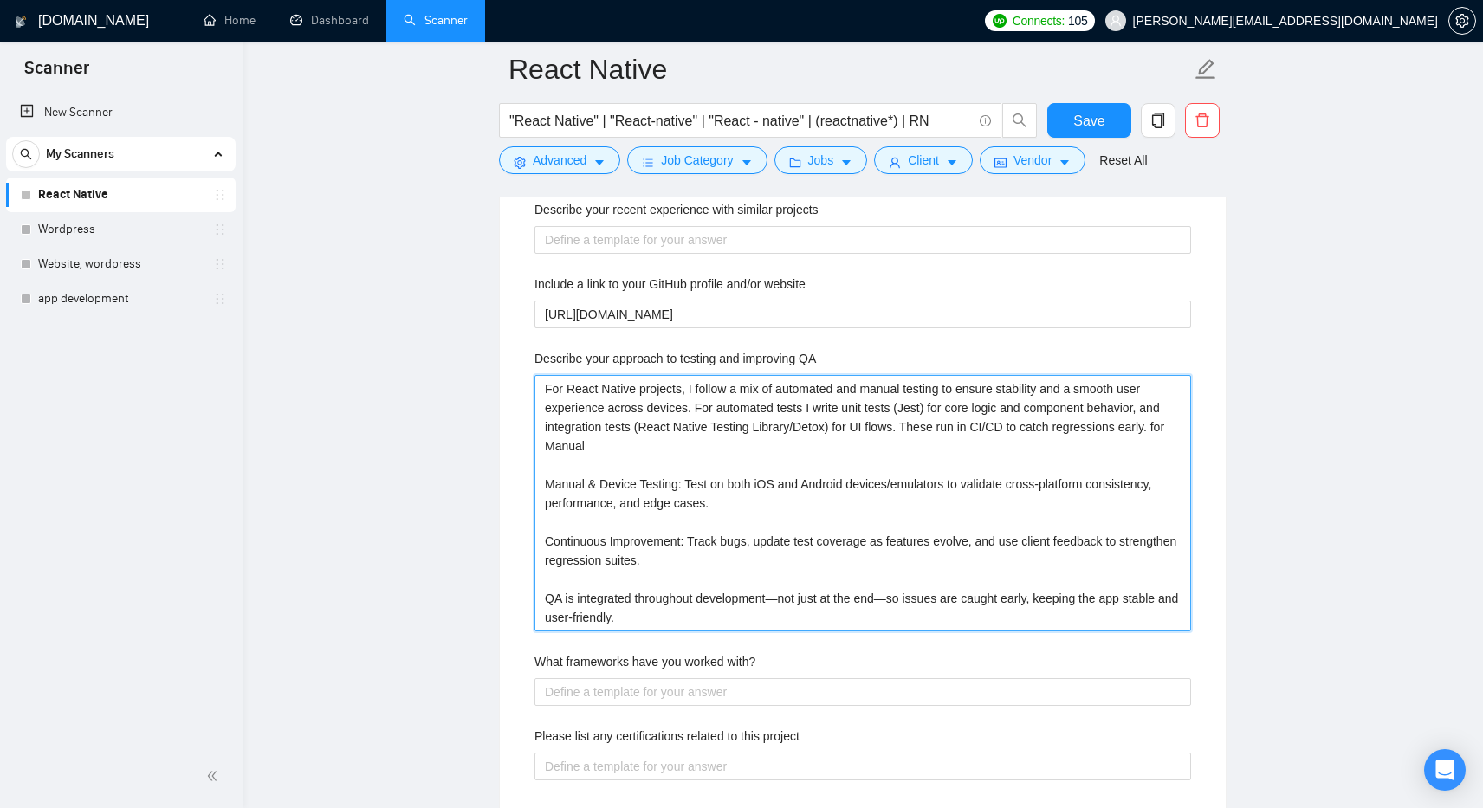
drag, startPoint x: 586, startPoint y: 484, endPoint x: 546, endPoint y: 480, distance: 40.1
click at [546, 480] on QA "For React Native projects, I follow a mix of automated and manual testing to en…" at bounding box center [863, 503] width 657 height 256
type QA "For React Native projects, I follow a mix of automated and manual testing to en…"
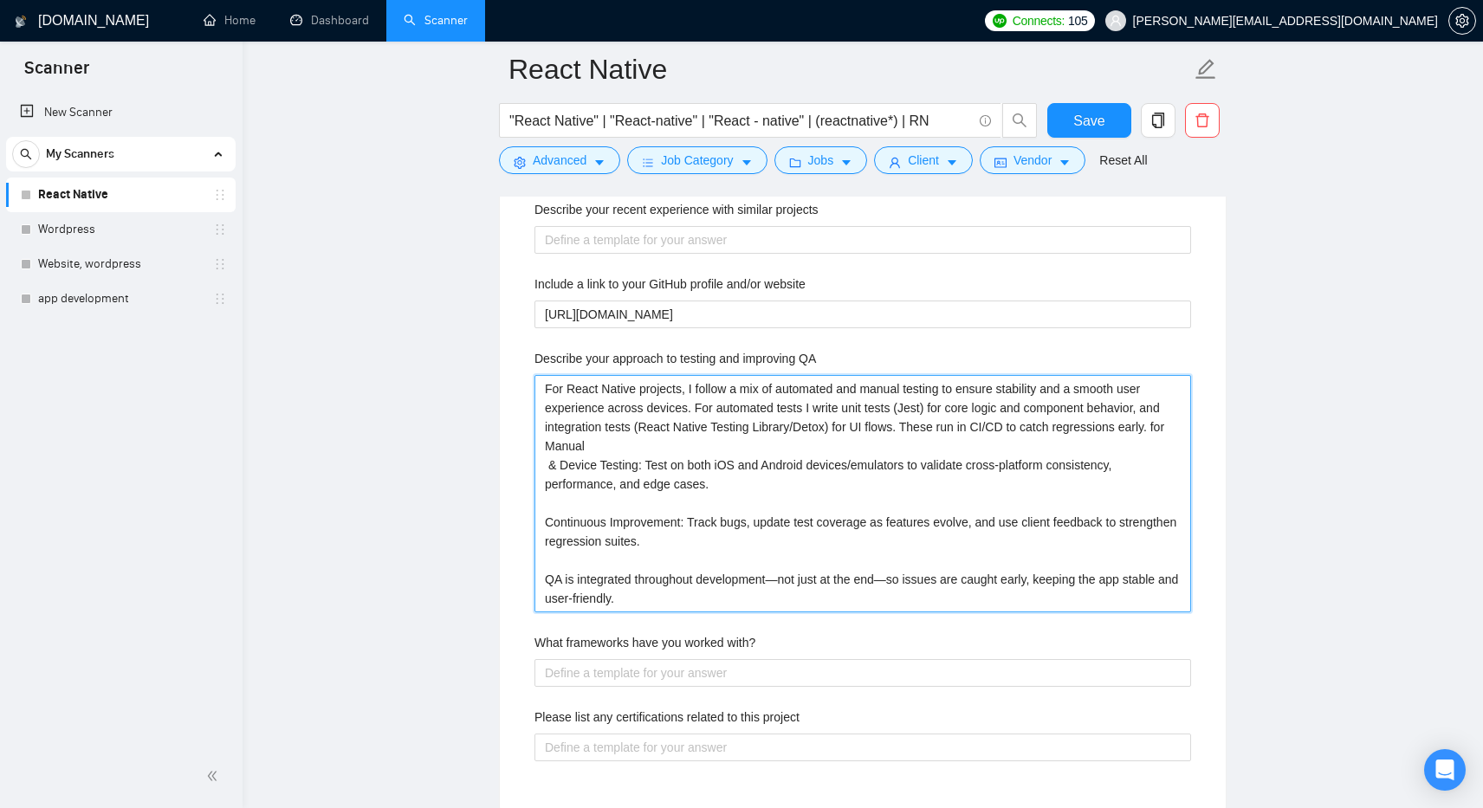
type QA "For React Native projects, I follow a mix of automated and manual testing to en…"
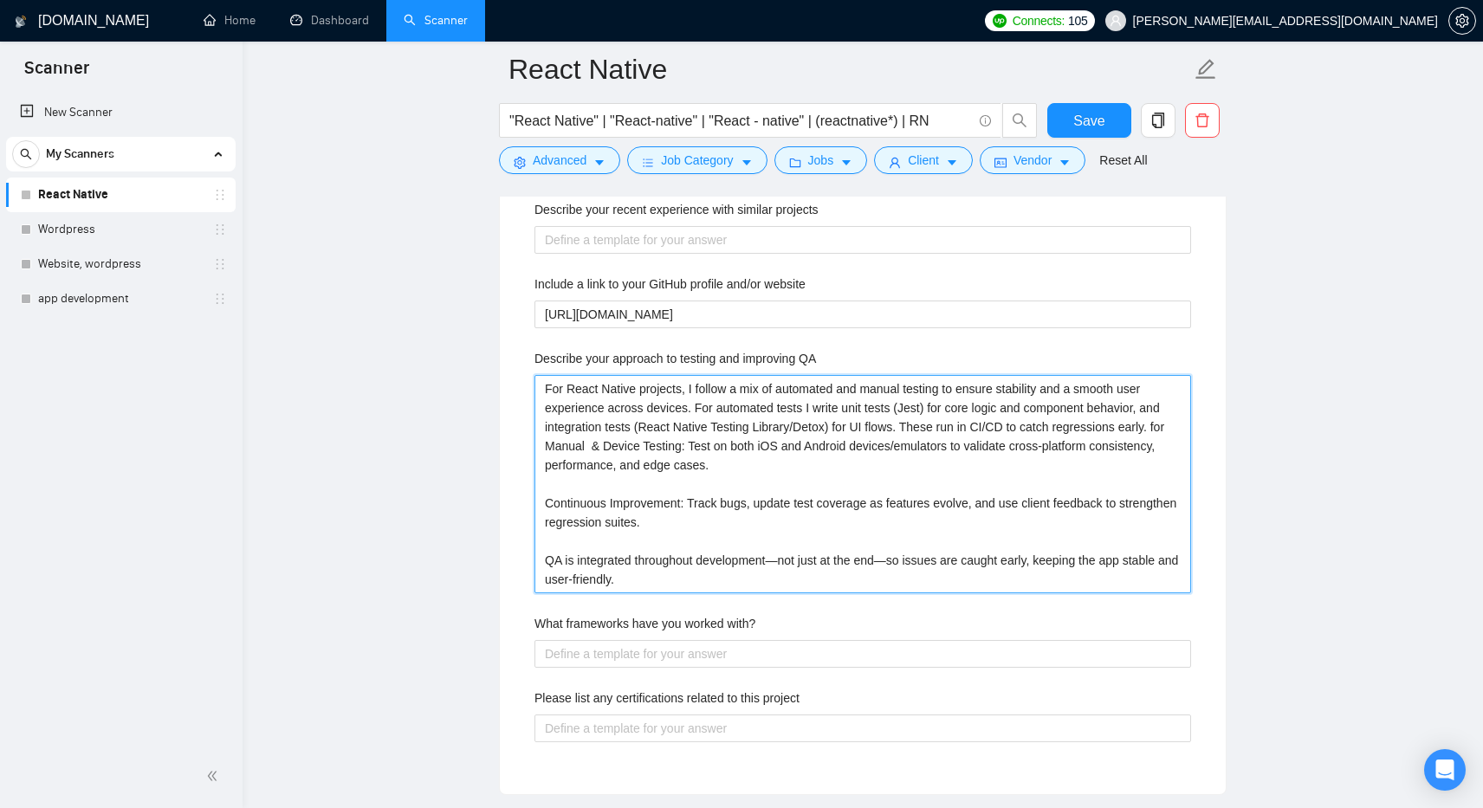
click at [607, 447] on QA "For React Native projects, I follow a mix of automated and manual testing to en…" at bounding box center [863, 484] width 657 height 218
type QA "For React Native projects, I follow a mix of automated and manual testing to en…"
click at [662, 451] on QA "For React Native projects, I follow a mix of automated and manual testing to en…" at bounding box center [863, 484] width 657 height 218
click at [742, 451] on QA "For React Native projects, I follow a mix of automated and manual testing to en…" at bounding box center [863, 484] width 657 height 218
type QA "For React Native projects, I follow a mix of automated and manual testing to en…"
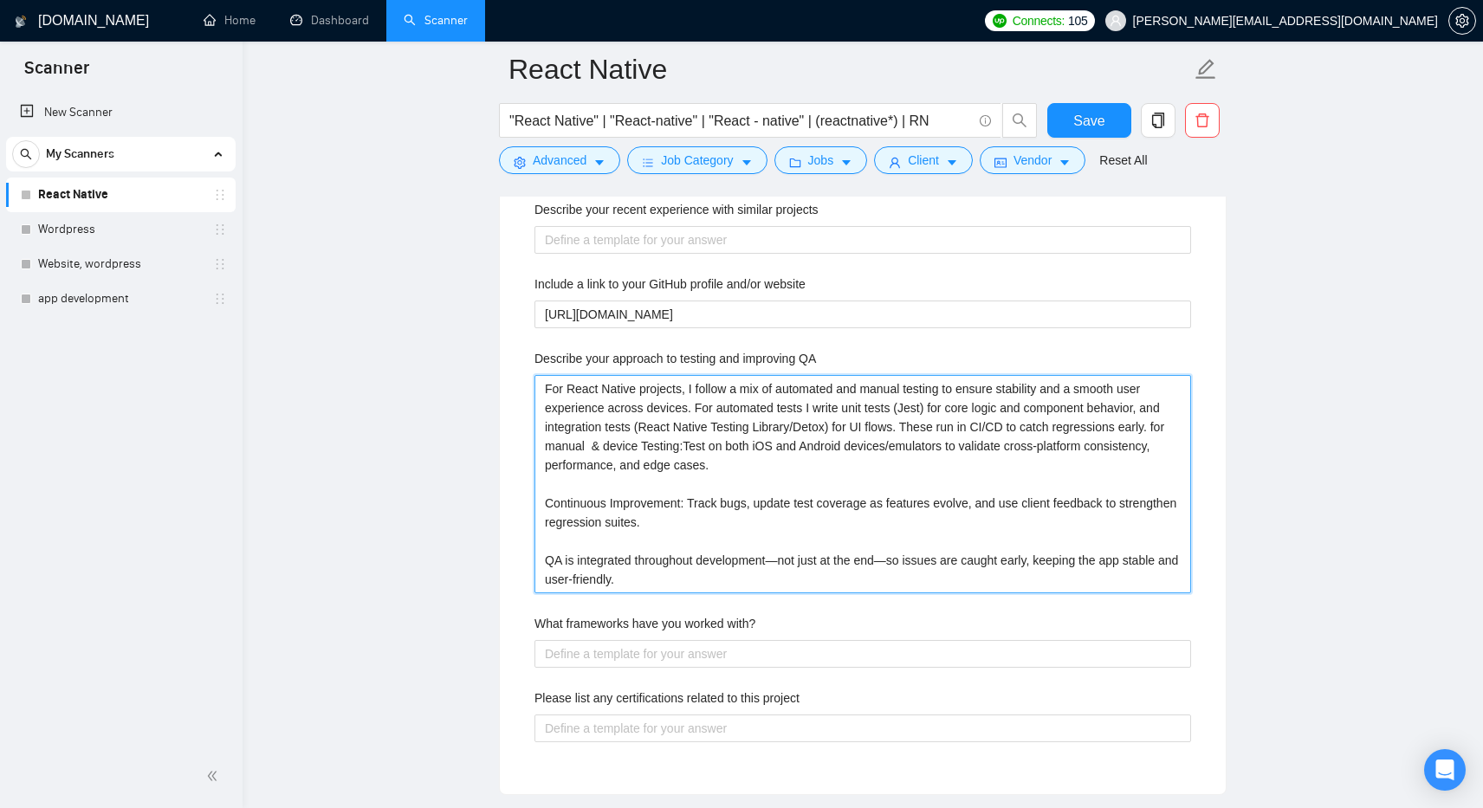
type QA "For React Native projects, I follow a mix of automated and manual testing to en…"
drag, startPoint x: 581, startPoint y: 542, endPoint x: 540, endPoint y: 477, distance: 76.7
click at [540, 477] on QA "For React Native projects, I follow a mix of automated and manual testing to en…" at bounding box center [863, 484] width 657 height 218
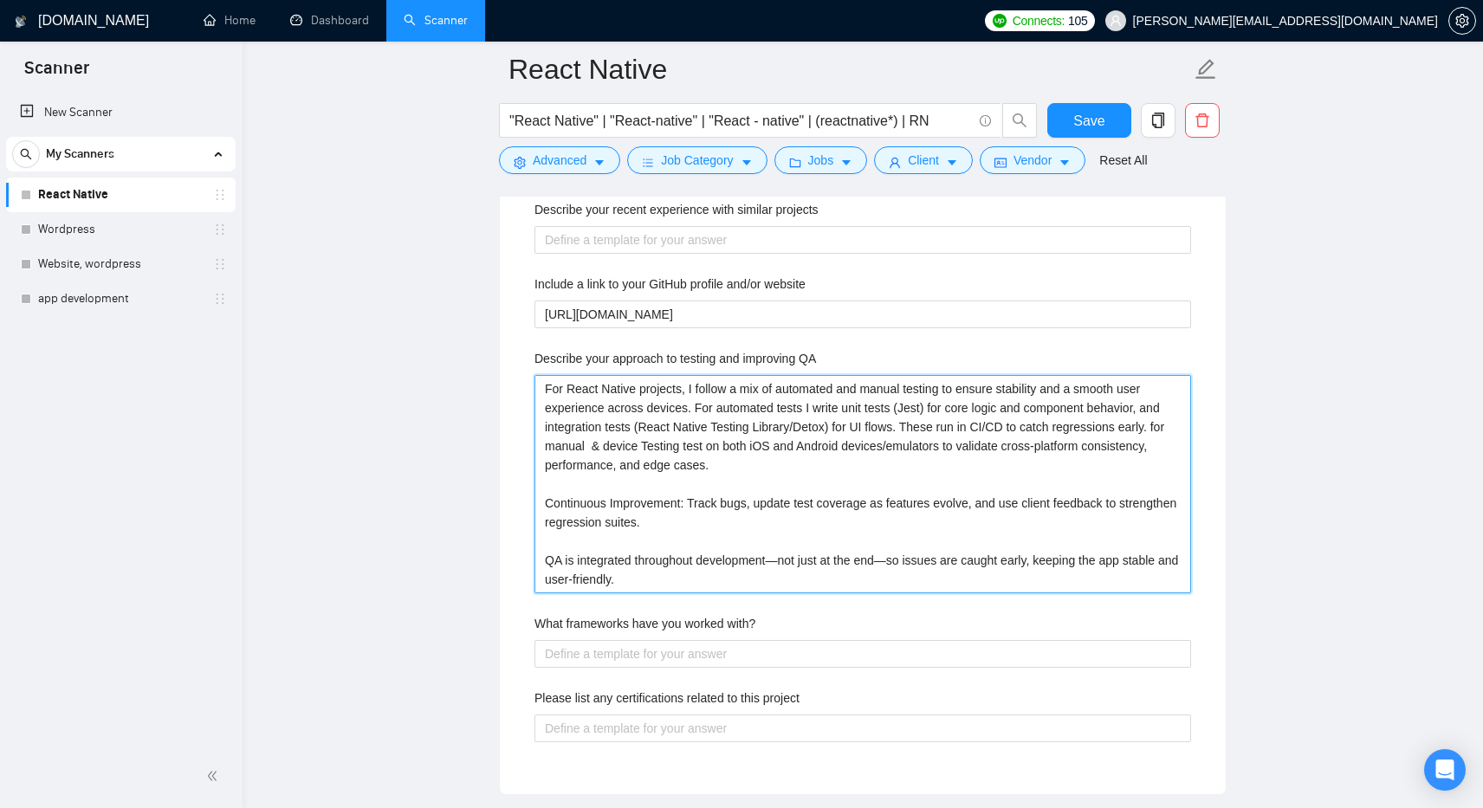
type QA "For React Native projects, I follow a mix of automated and manual testing to en…"
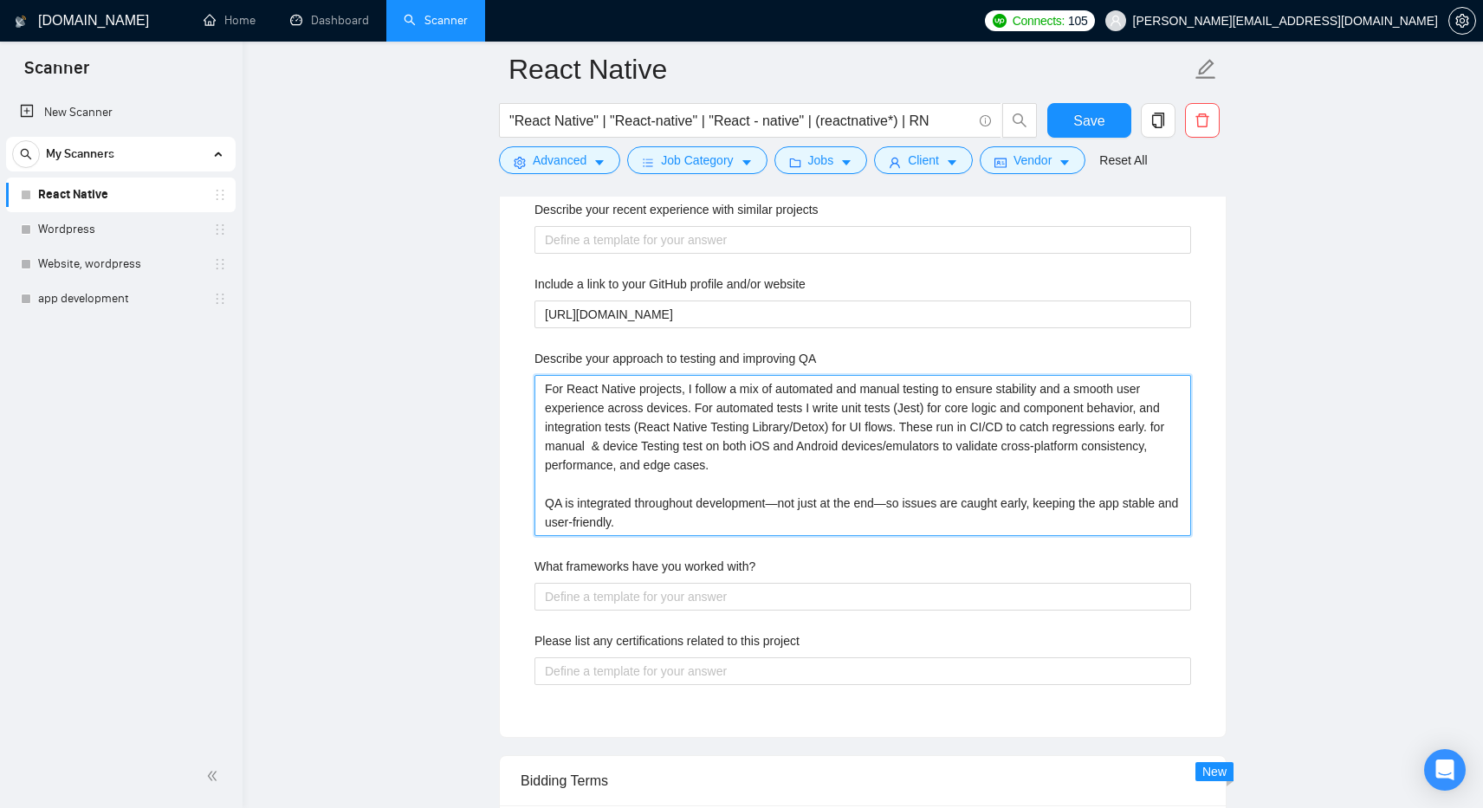
click at [541, 506] on QA "For React Native projects, I follow a mix of automated and manual testing to en…" at bounding box center [863, 455] width 657 height 161
type QA "For React Native projects, I follow a mix of automated and manual testing to en…"
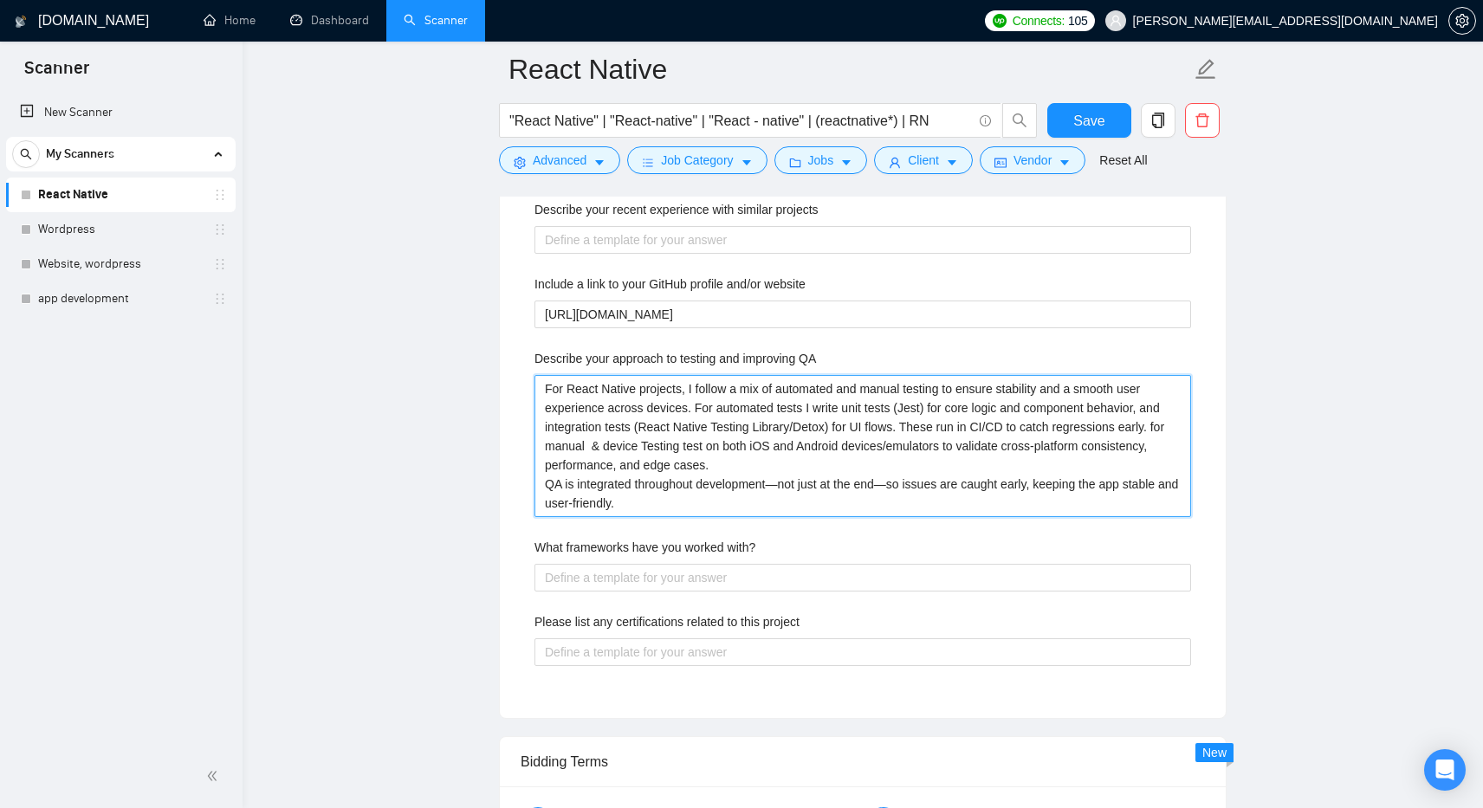
type QA "For React Native projects, I follow a mix of automated and manual testing to en…"
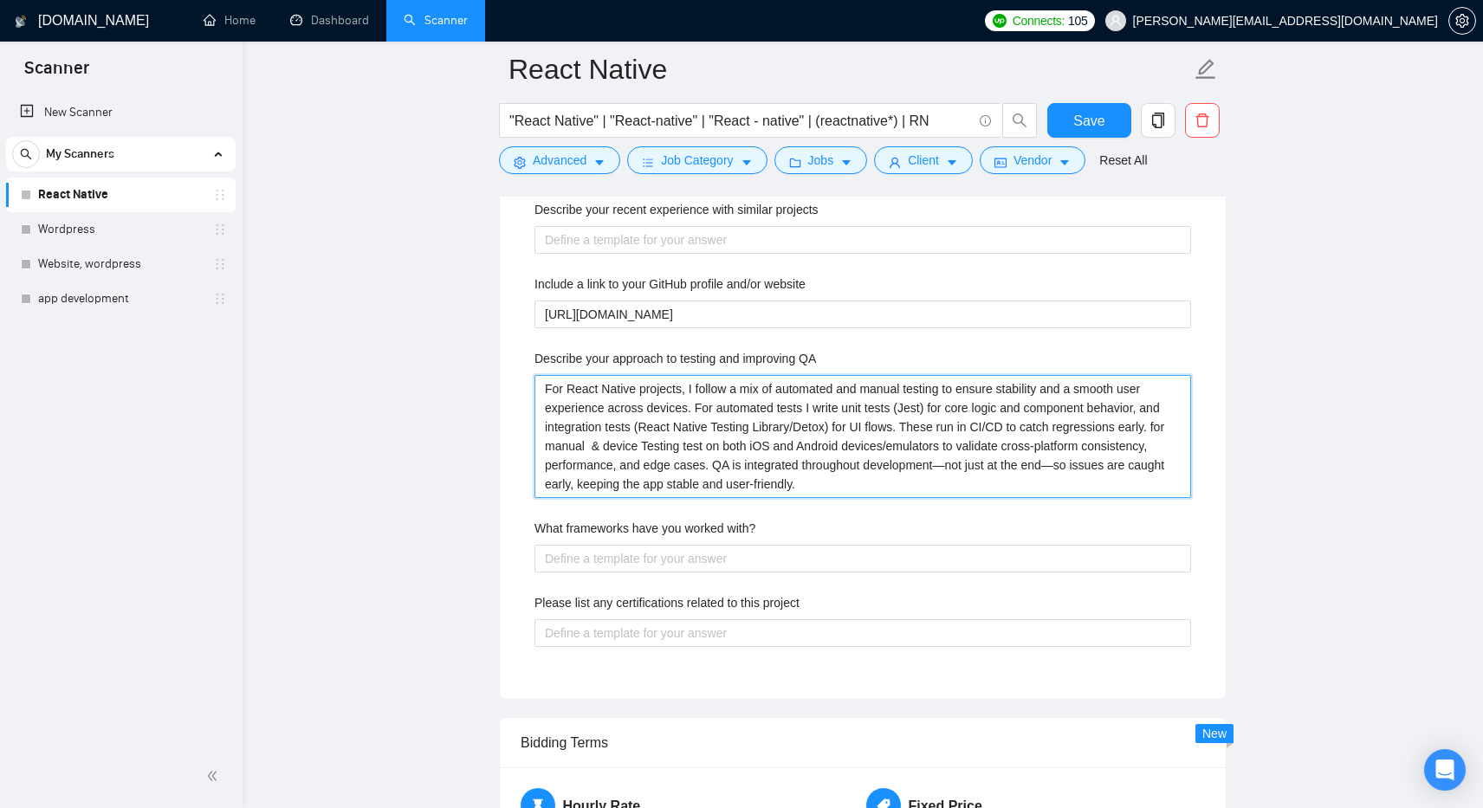
type QA "For React Native projects, I follow a mix of automated and manual testing to en…"
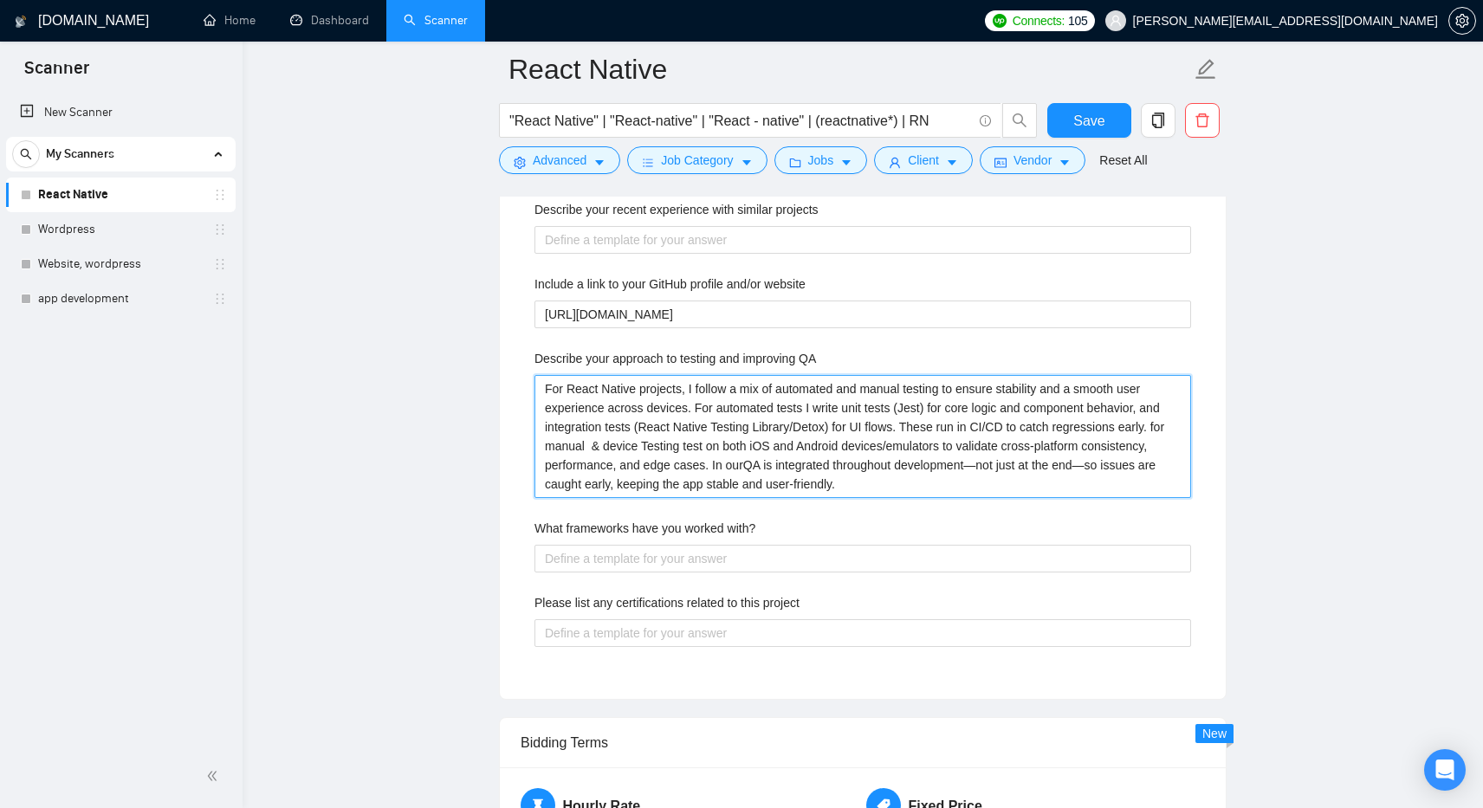
type QA "For React Native projects, I follow a mix of automated and manual testing to en…"
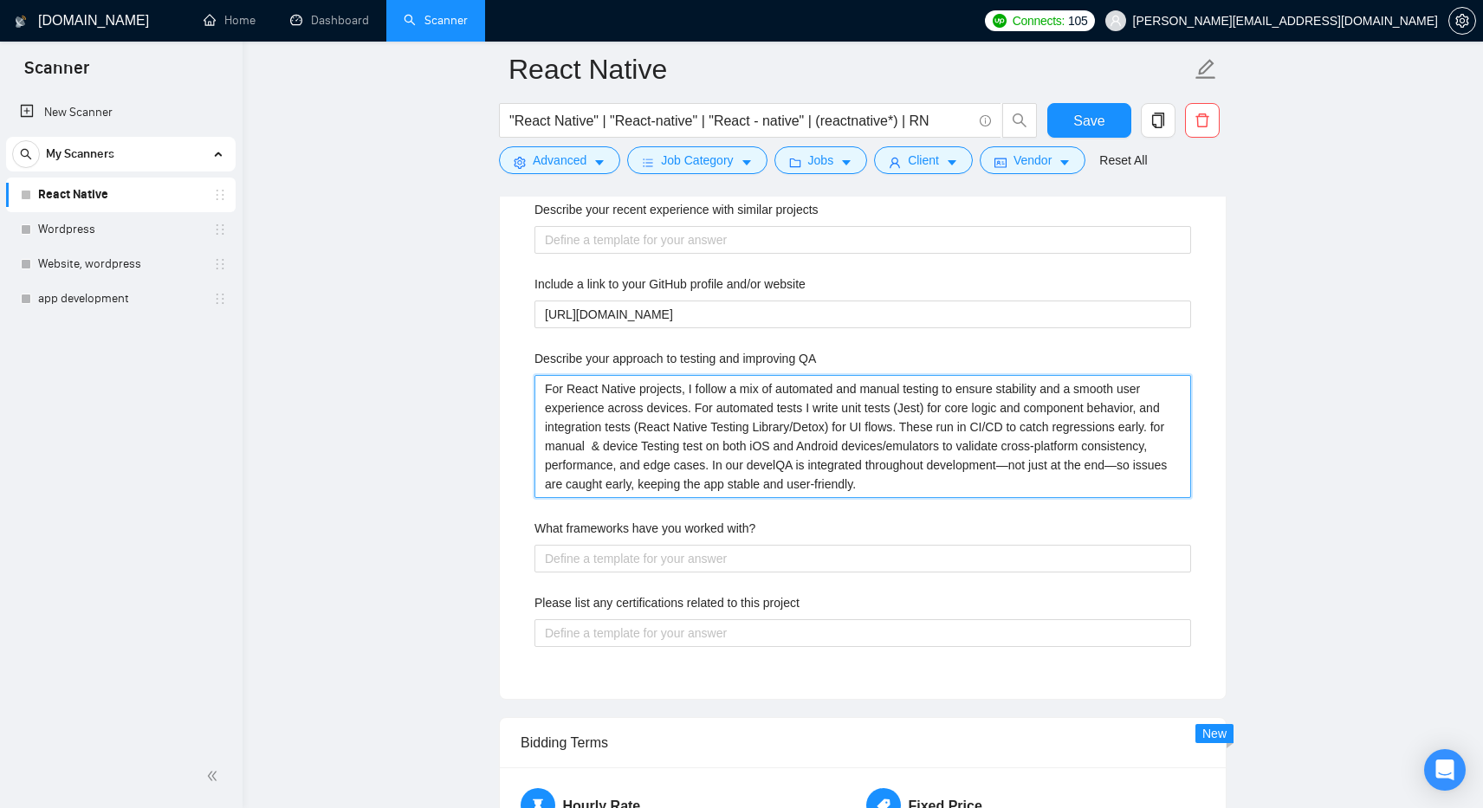
type QA "For React Native projects, I follow a mix of automated and manual testing to en…"
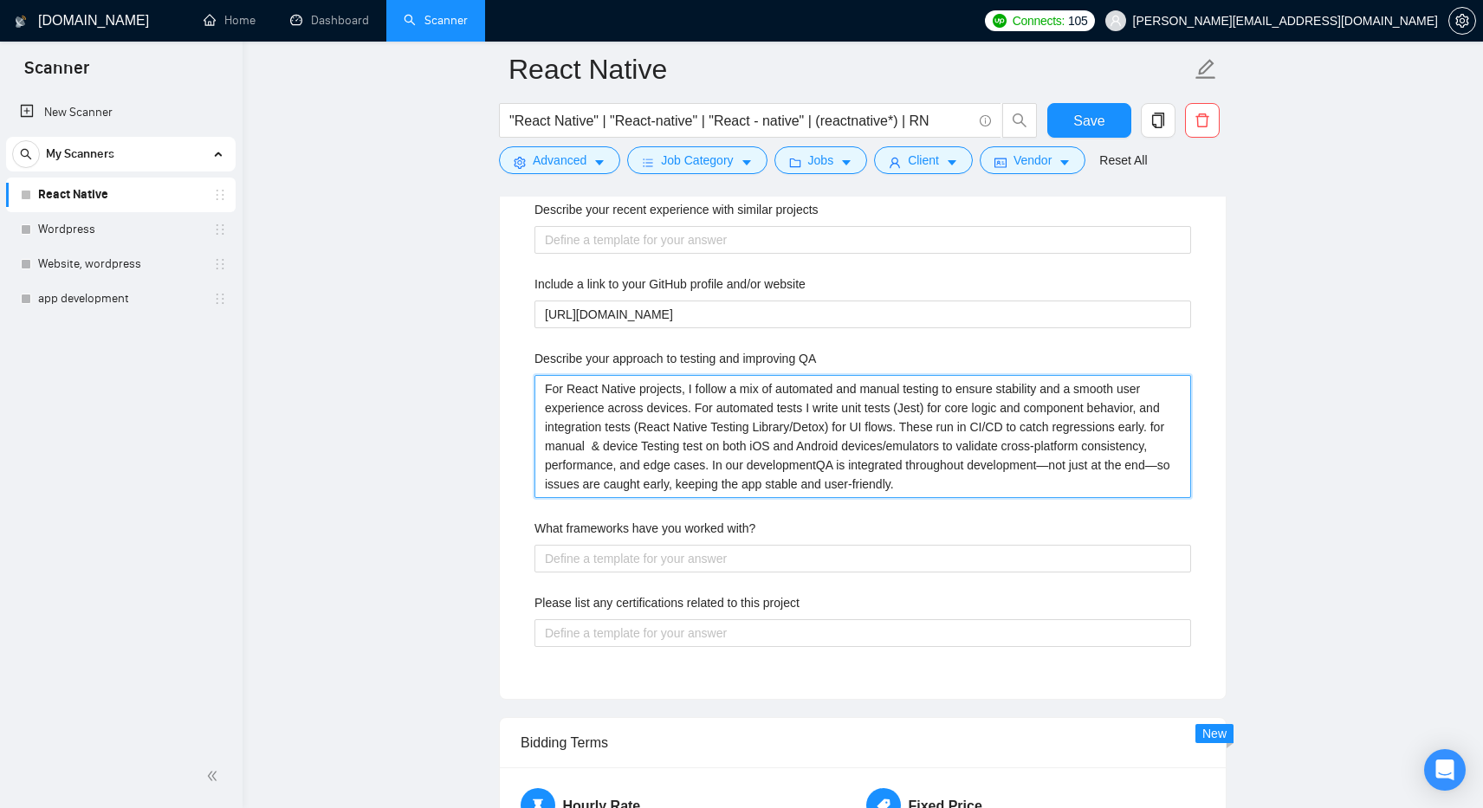
type QA "For React Native projects, I follow a mix of automated and manual testing to en…"
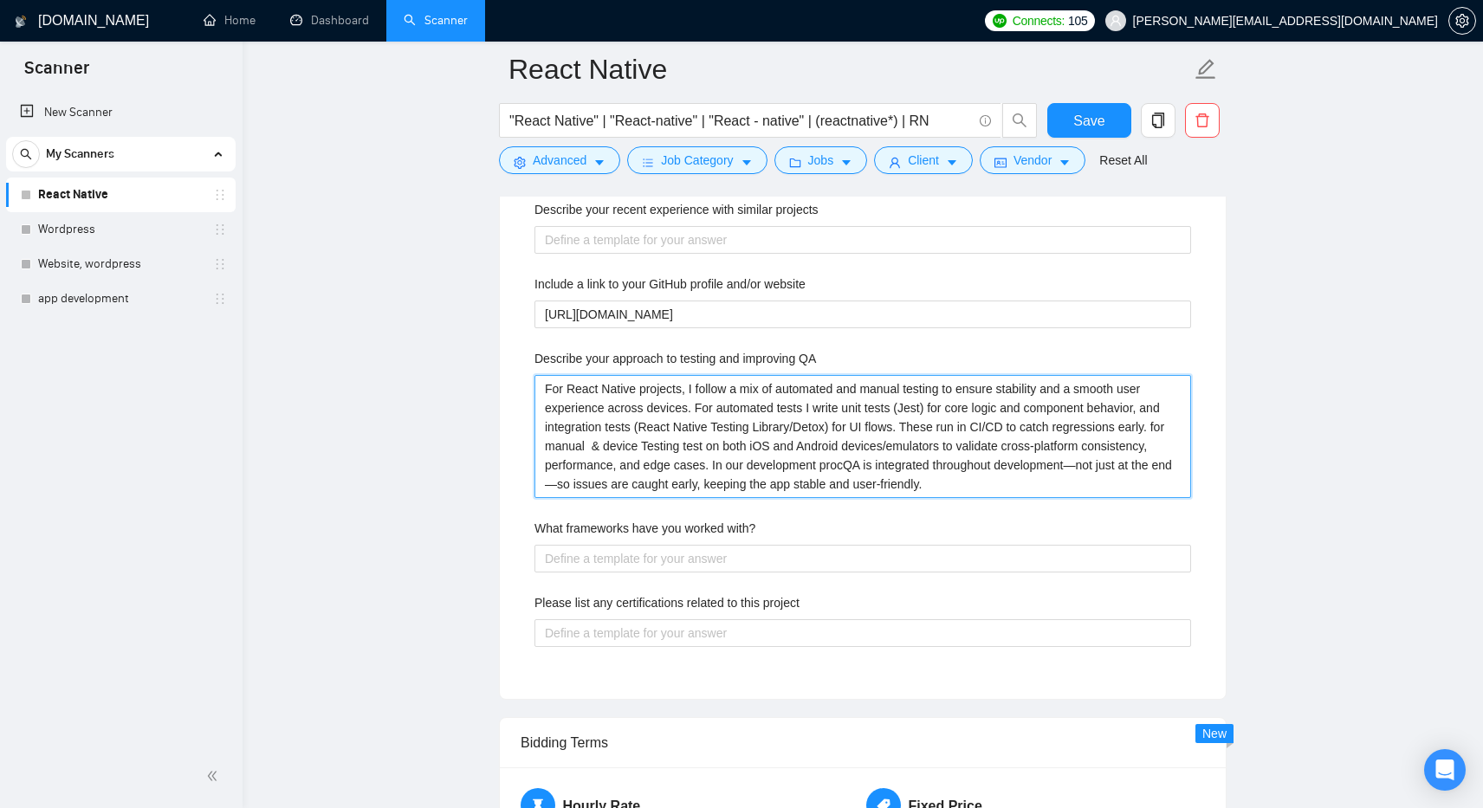
type QA "For React Native projects, I follow a mix of automated and manual testing to en…"
click at [1143, 487] on QA "For React Native projects, I follow a mix of automated and manual testing to en…" at bounding box center [863, 436] width 657 height 123
type QA "For React Native projects, I follow a mix of automated and manual testing to en…"
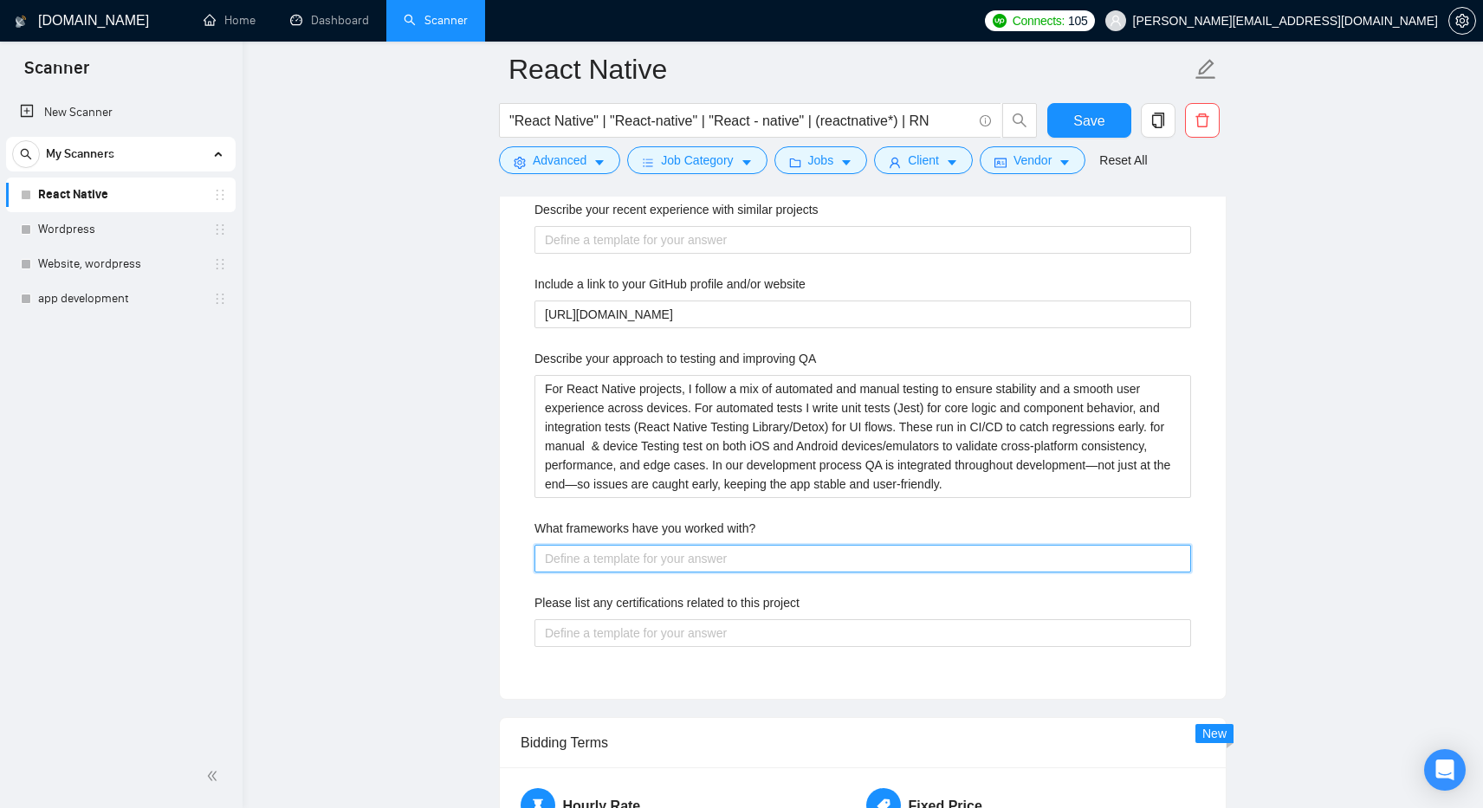
click at [782, 561] on with\? "What frameworks have you worked with?" at bounding box center [863, 559] width 657 height 28
drag, startPoint x: 767, startPoint y: 527, endPoint x: 529, endPoint y: 522, distance: 238.3
click at [529, 522] on div "Describe your recent experience with similar projects Include a link to your Gi…" at bounding box center [863, 434] width 685 height 489
copy label "What frameworks have you worked with?"
click at [679, 560] on with\? "What frameworks have you worked with?" at bounding box center [863, 559] width 657 height 28
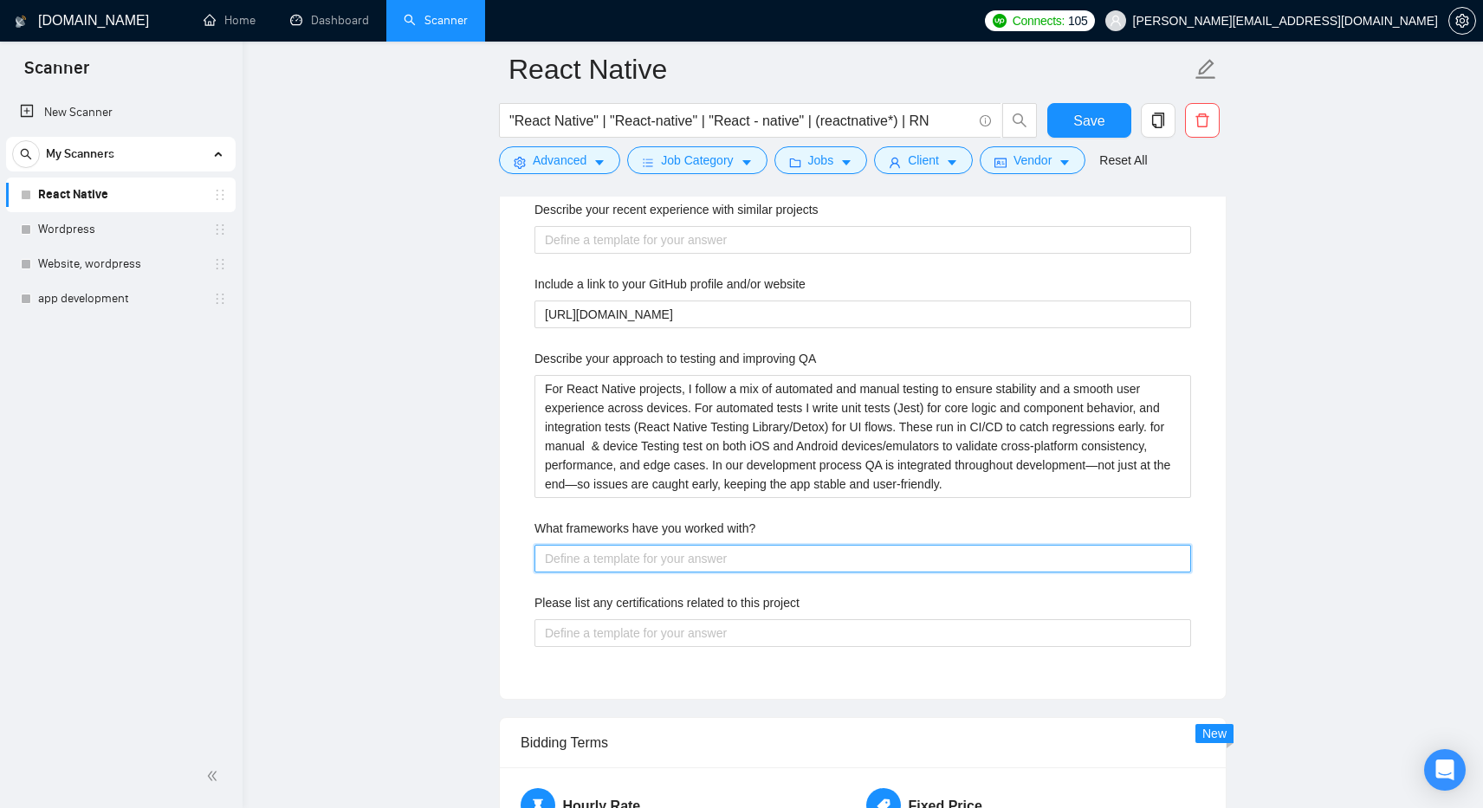
paste with\? "Frameworks I’ve Worked With Mobile & Frontend: React Native, React.js, Next.js,…"
type with\? "Frameworks I’ve Worked With Mobile & Frontend: React Native, React.js, Next.js,…"
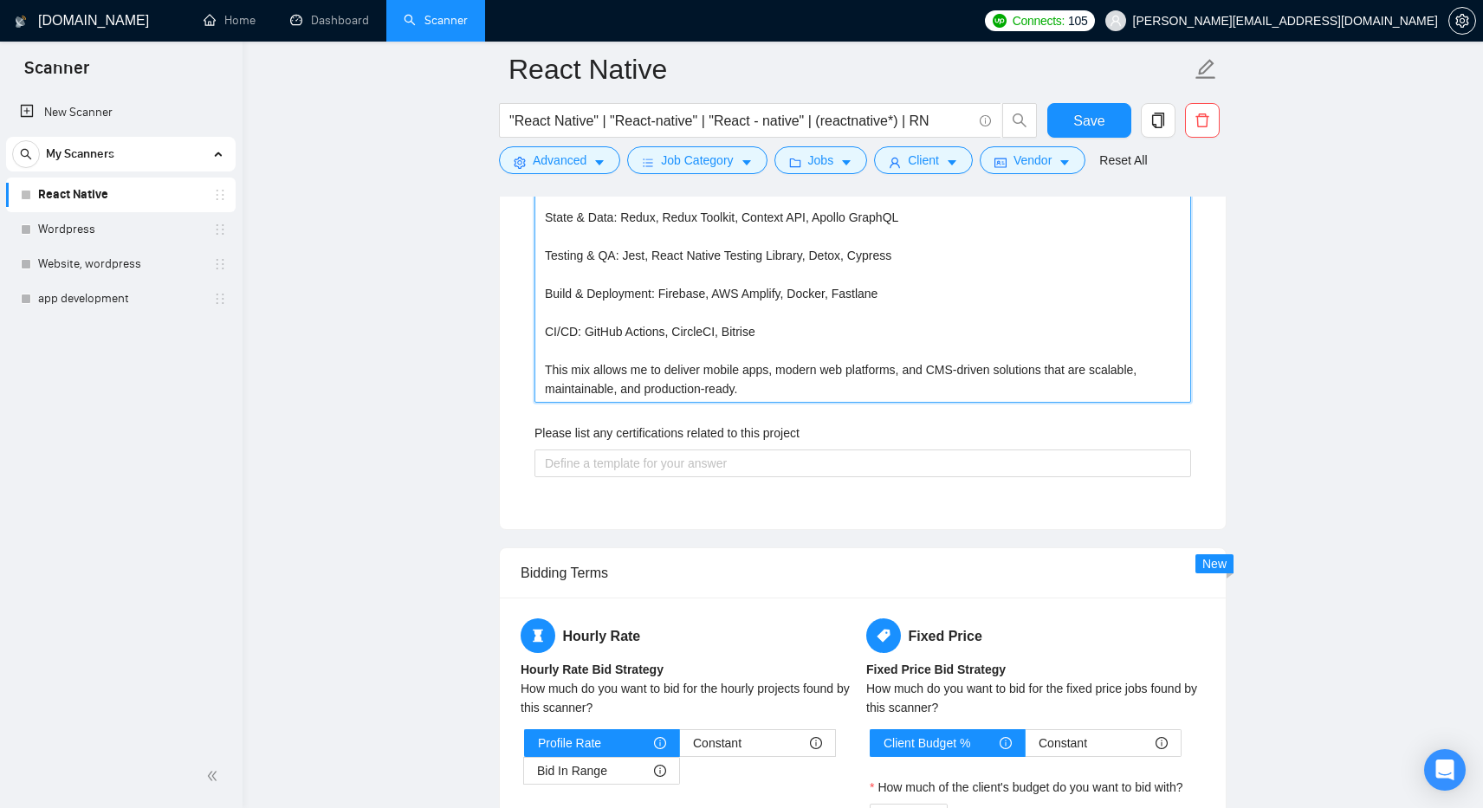
scroll to position [3135, 0]
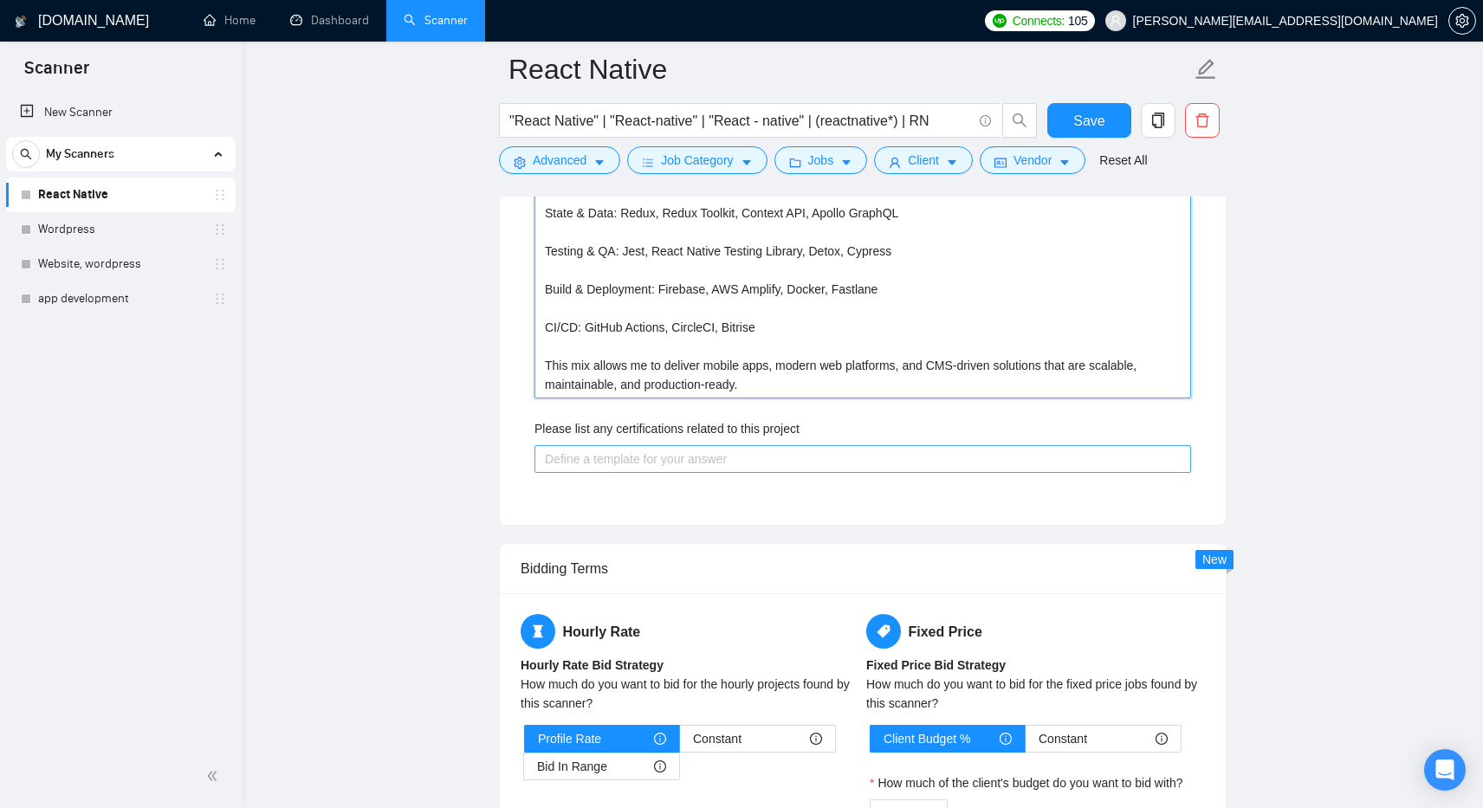
type with\? "Frameworks I’ve Worked With Mobile & Frontend: React Native, React.js, Next.js,…"
click at [685, 460] on project "Please list any certifications related to this project" at bounding box center [863, 459] width 657 height 28
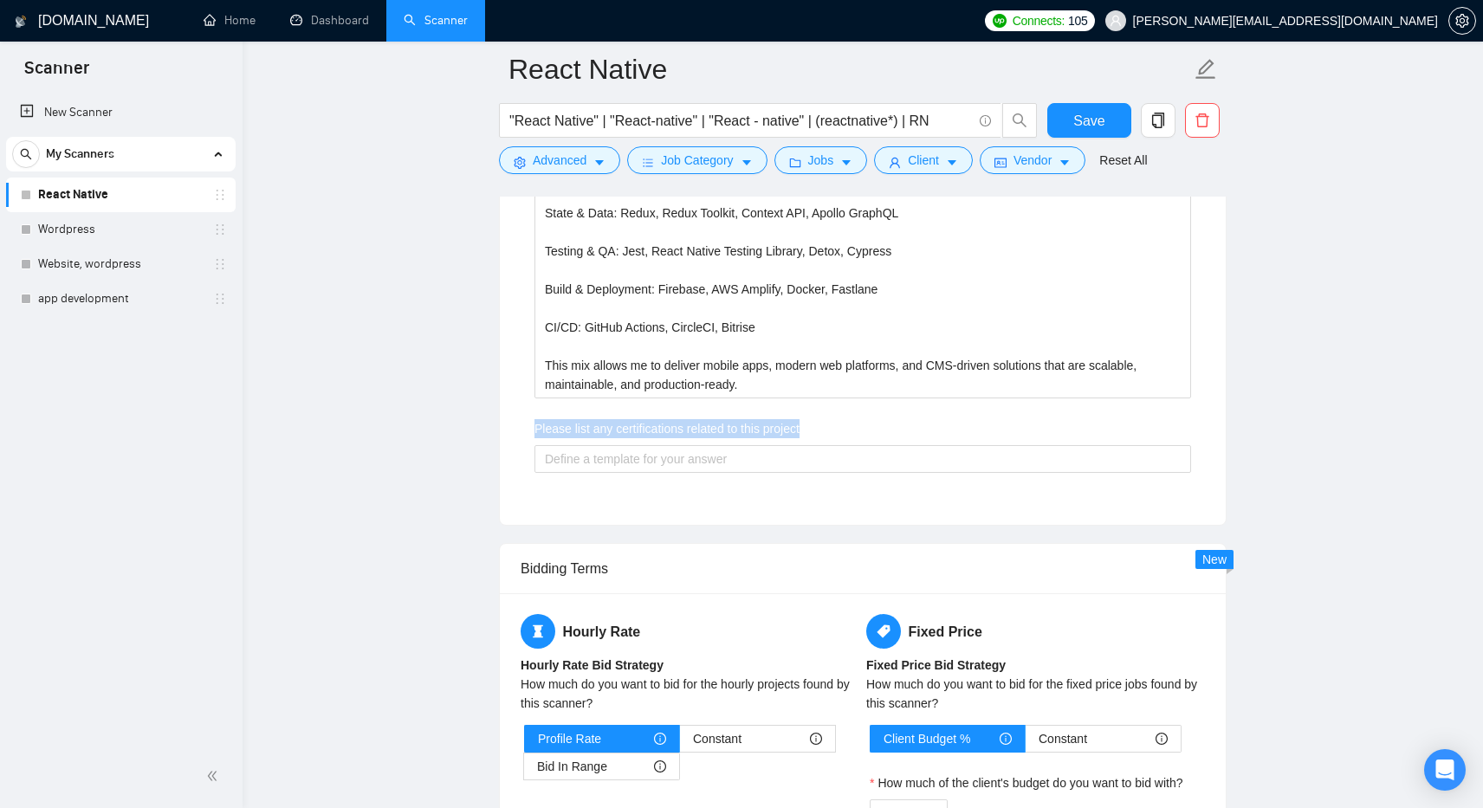
drag, startPoint x: 821, startPoint y: 430, endPoint x: 529, endPoint y: 429, distance: 292.0
click at [529, 429] on div "Describe your recent experience with similar projects Include a link to your Gi…" at bounding box center [863, 98] width 685 height 813
copy label "Please list any certifications related to this project"
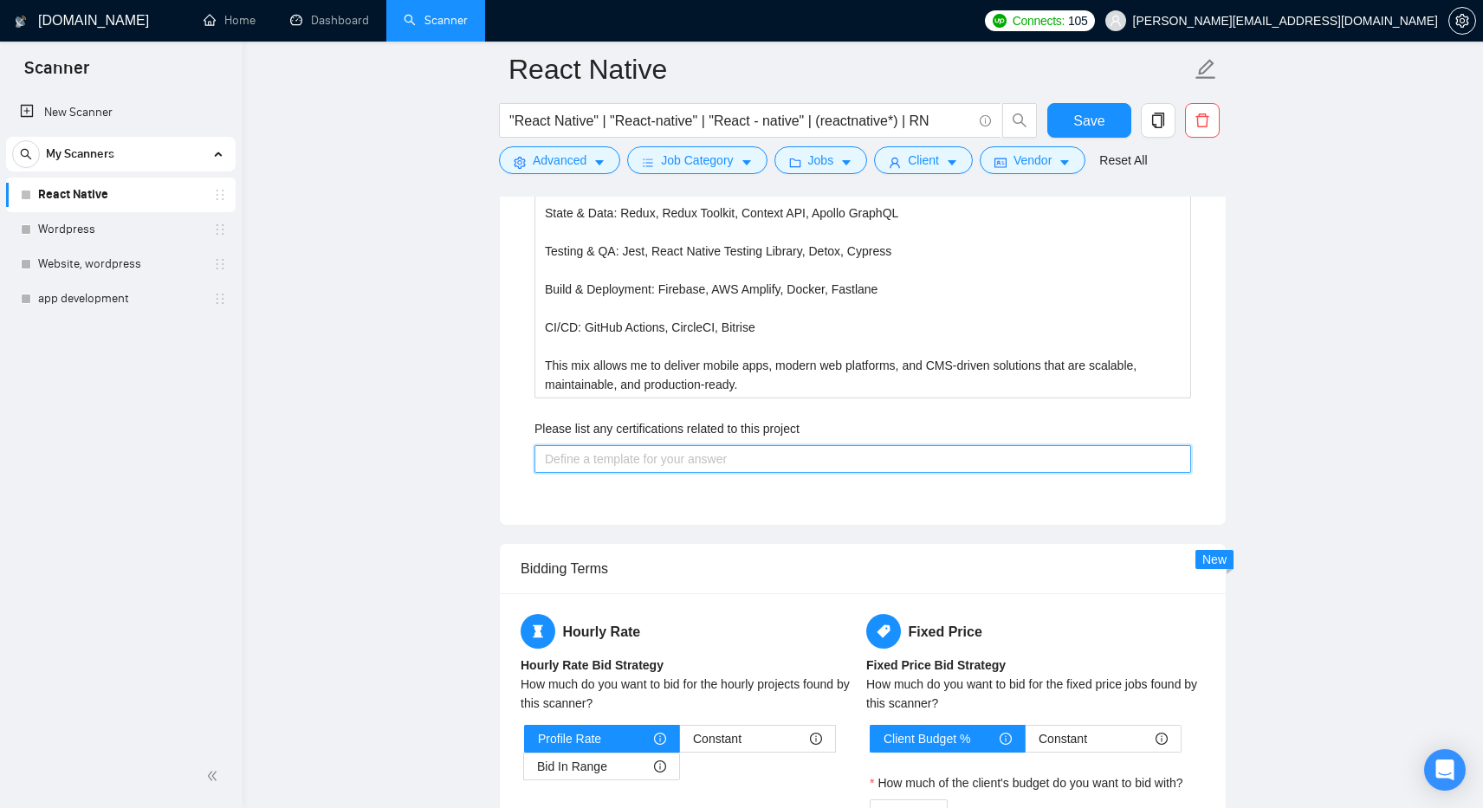
click at [618, 458] on project "Please list any certifications related to this project" at bounding box center [863, 459] width 657 height 28
paste project "We don’t hold formal certifications specific to this project. However, our team…"
type project "We don’t hold formal certifications specific to this project. However, our team…"
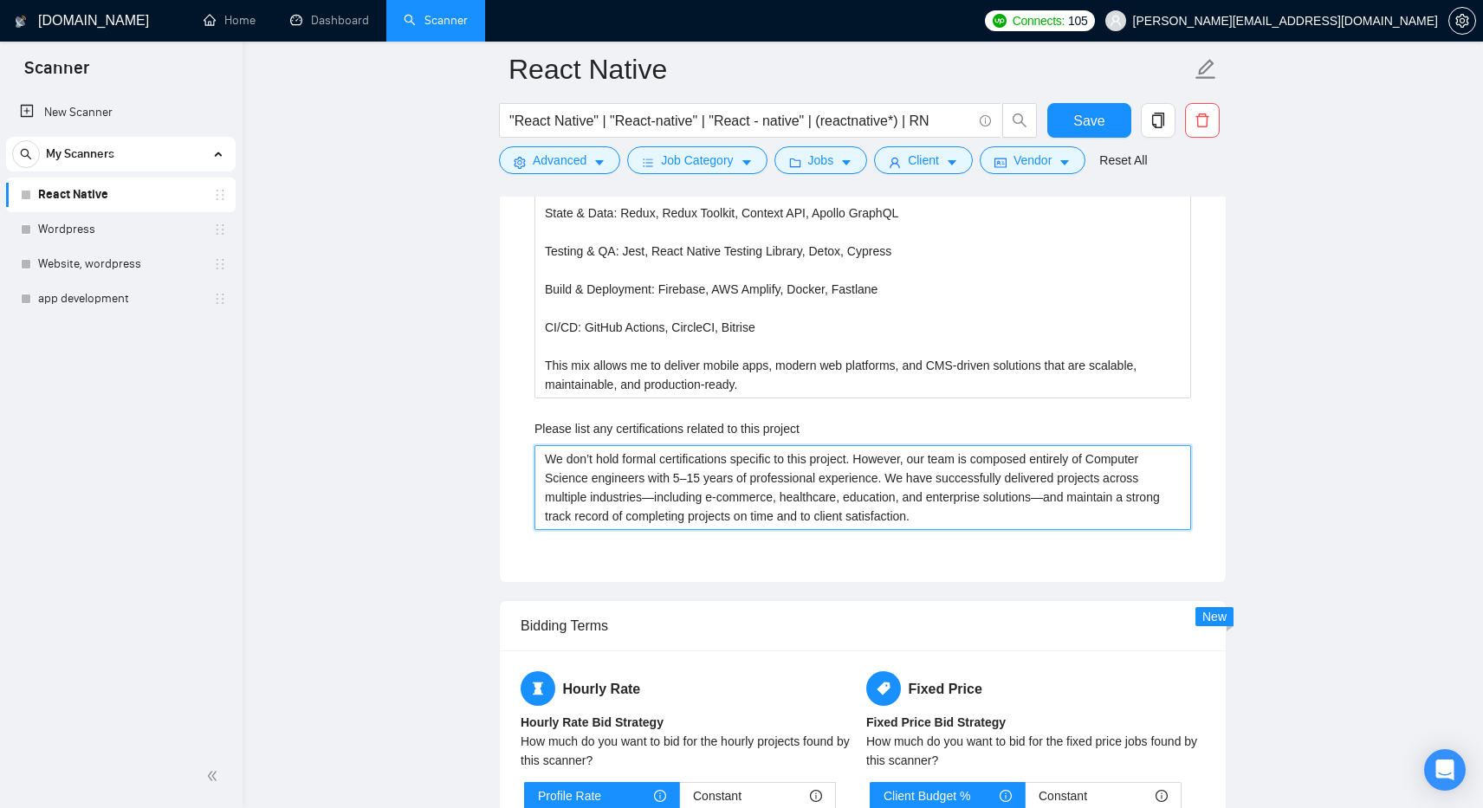
type project "We don’t hold formal certifications specific to this project. However, our team…"
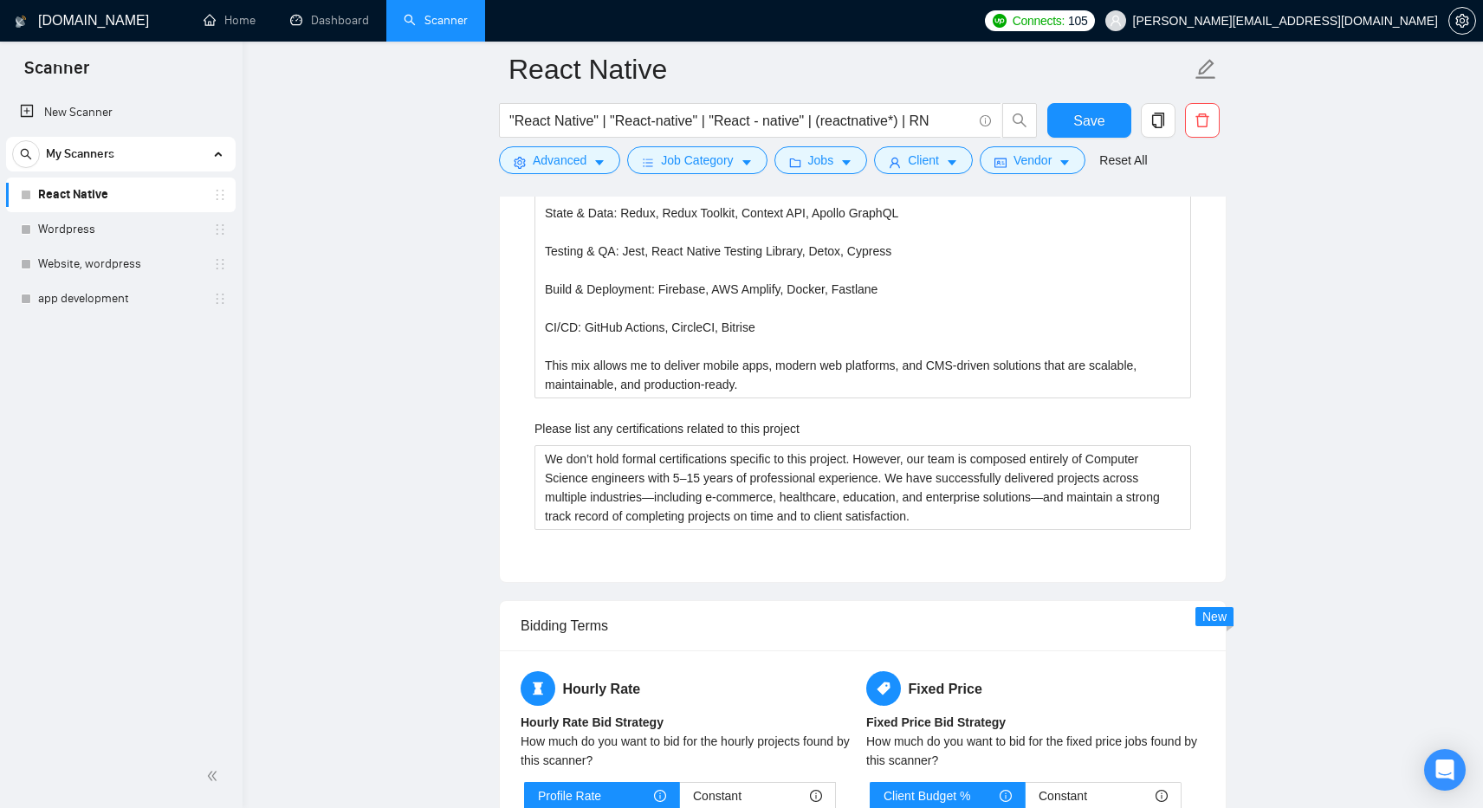
click at [648, 602] on div "Bidding Terms" at bounding box center [863, 625] width 685 height 49
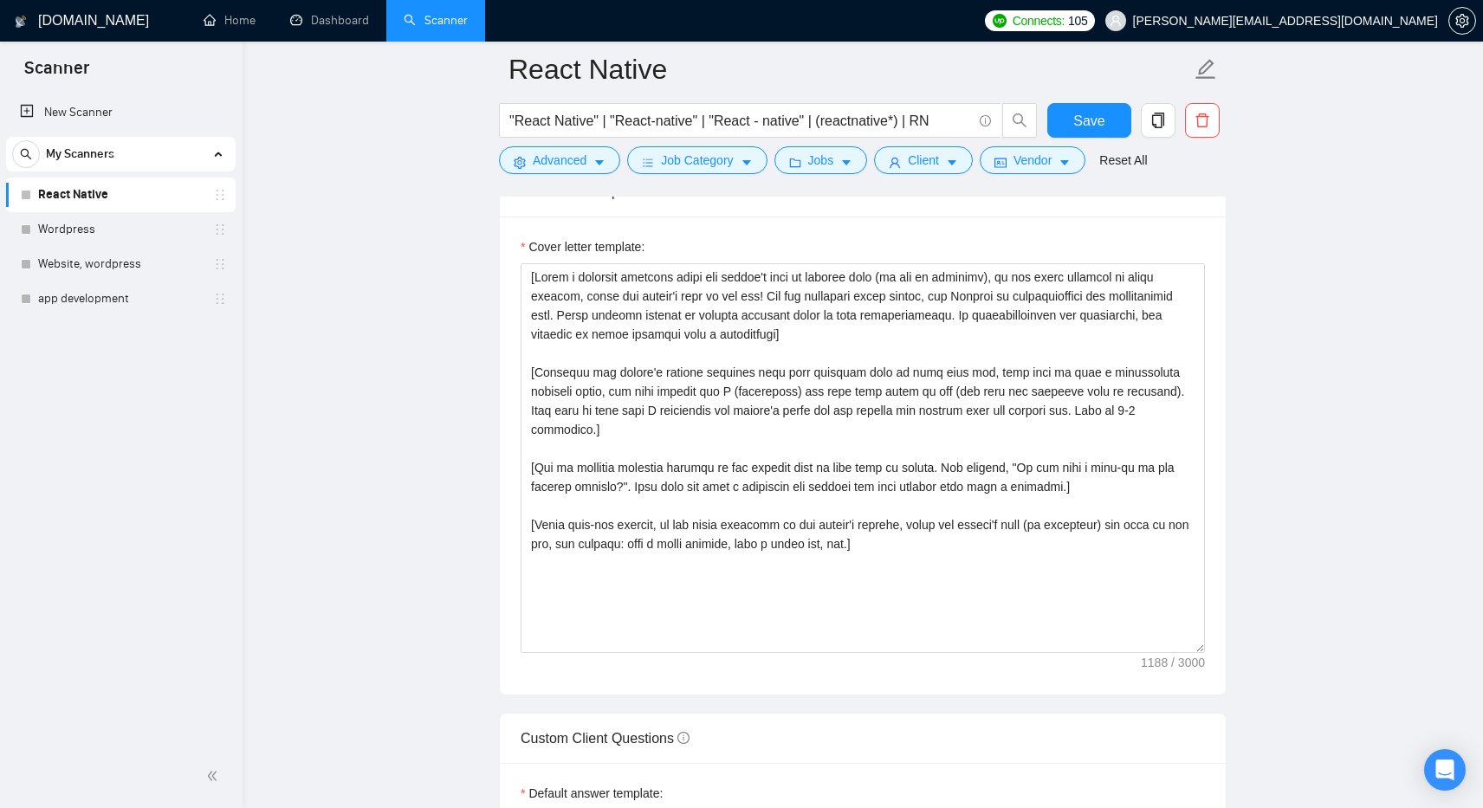
scroll to position [1886, 0]
click at [1087, 120] on span "Save" at bounding box center [1089, 121] width 31 height 22
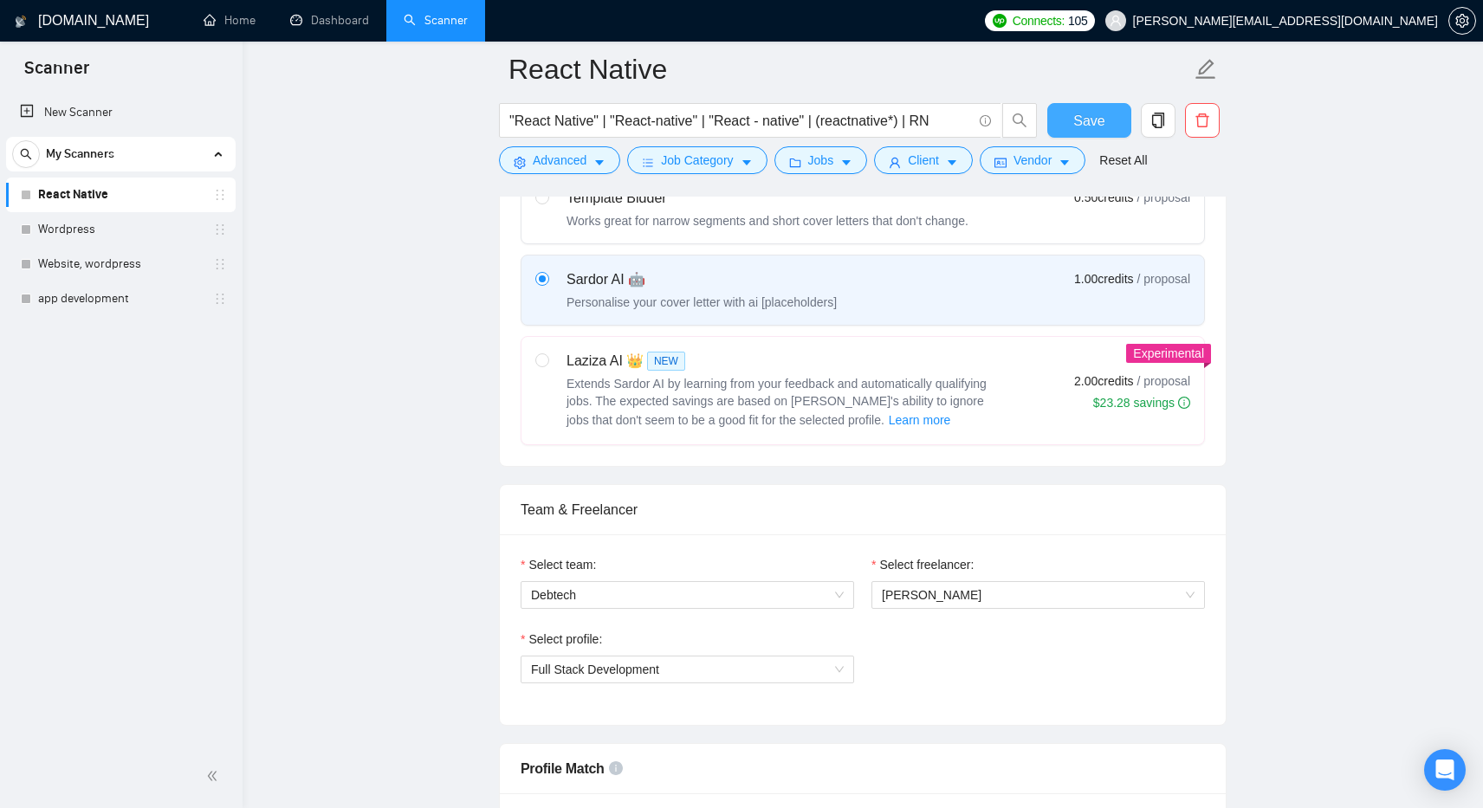
scroll to position [582, 0]
